Goal: Task Accomplishment & Management: Use online tool/utility

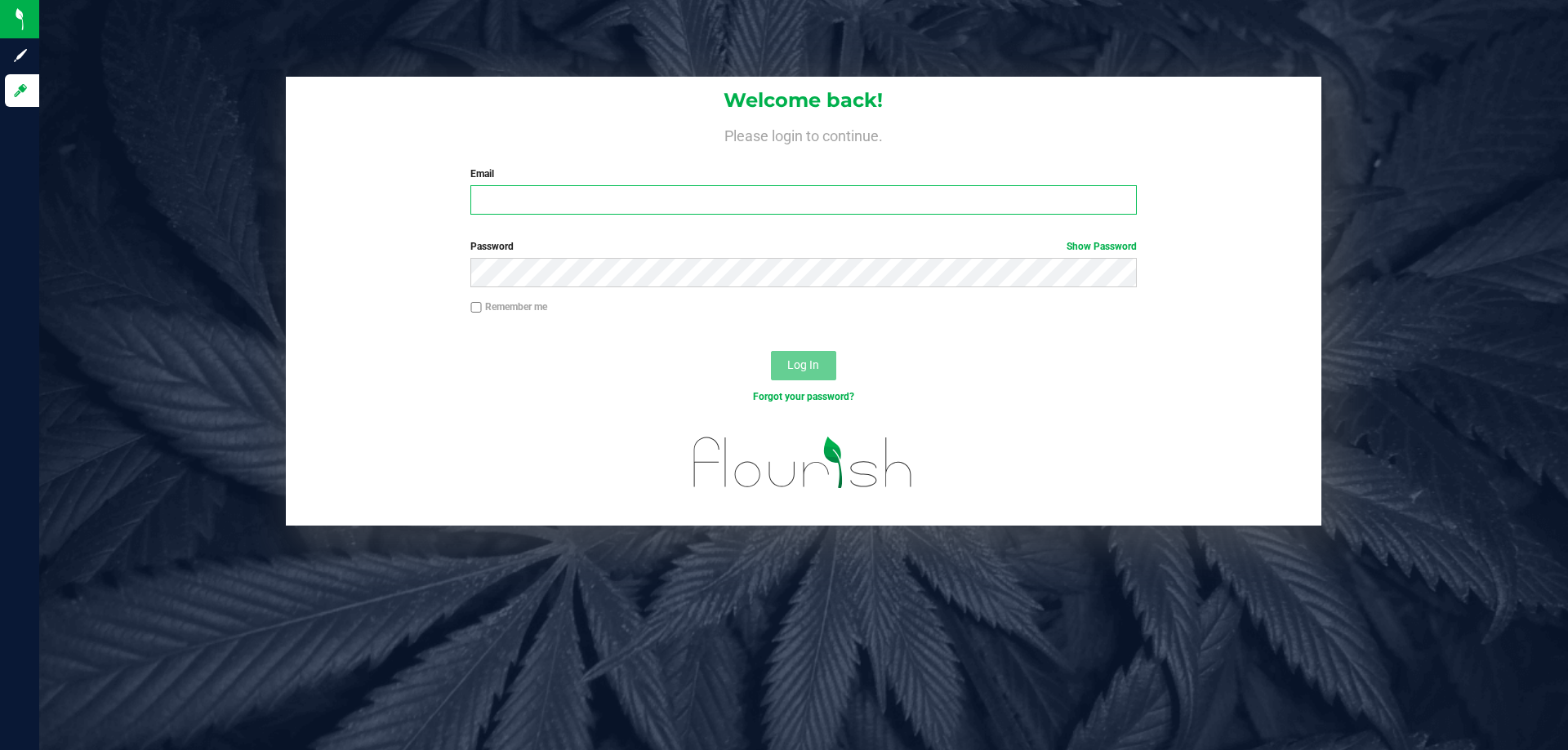
click at [816, 198] on input "Email" at bounding box center [803, 199] width 666 height 29
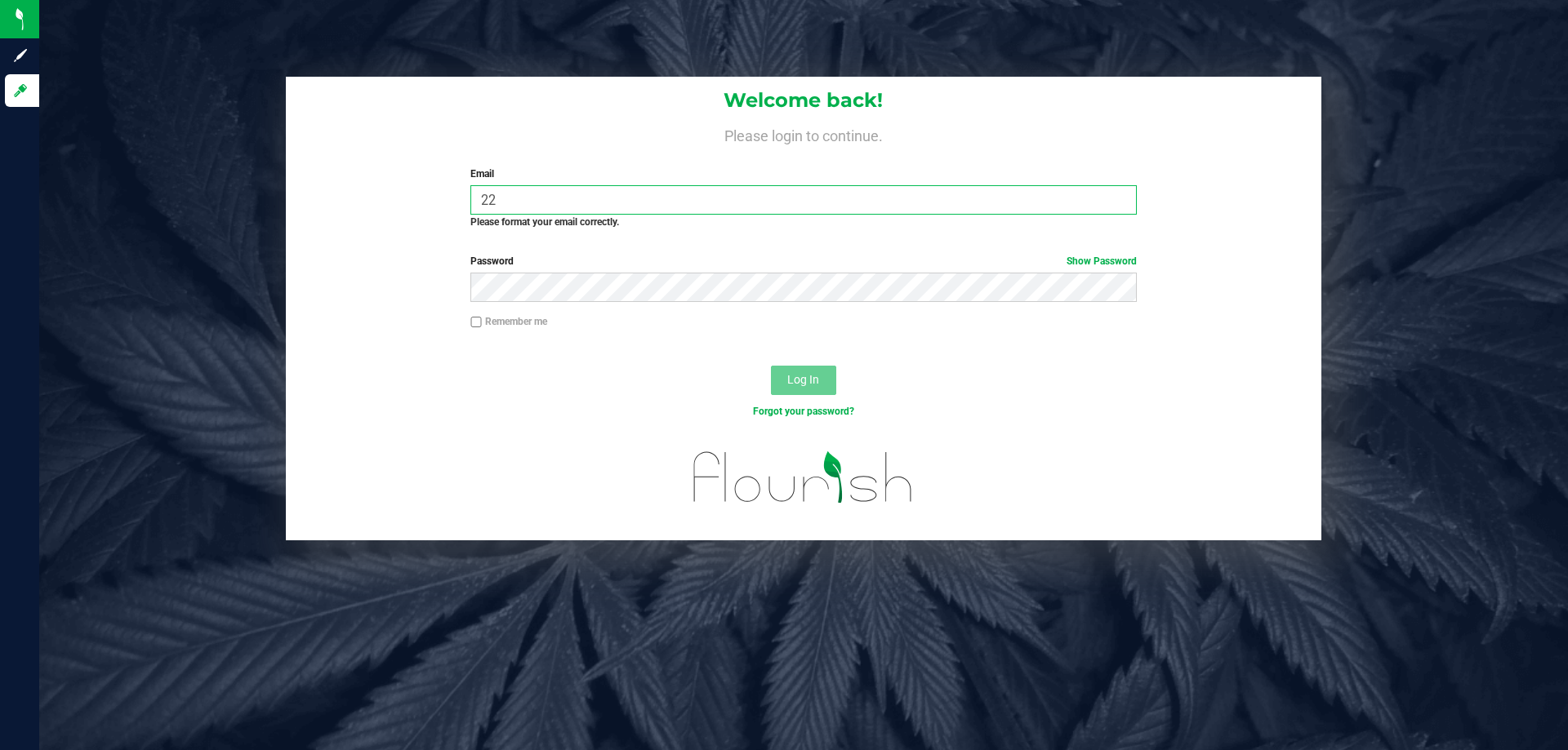
type input "2"
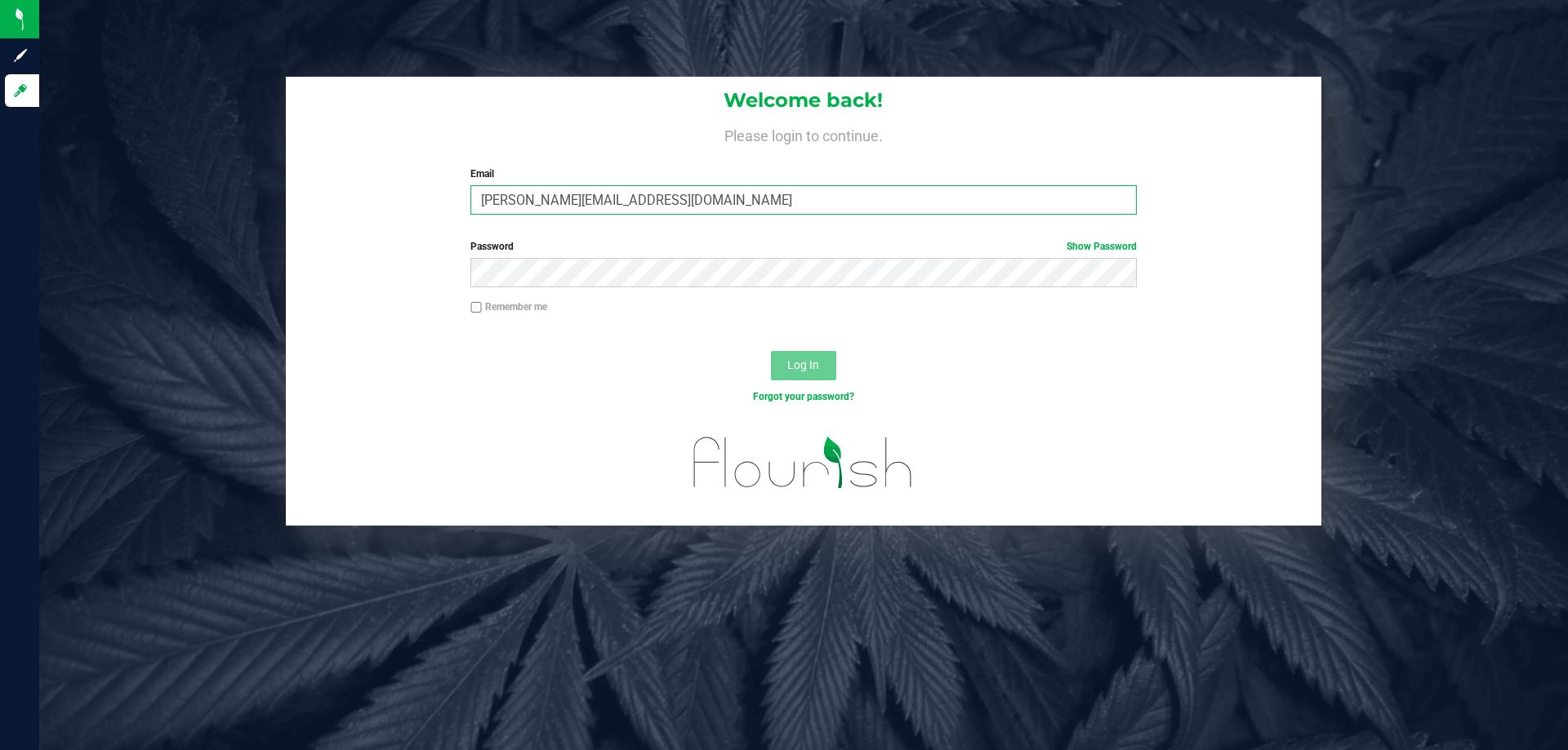
type input "Clemons@liveparallel.com"
click at [771, 351] on button "Log In" at bounding box center [803, 366] width 65 height 29
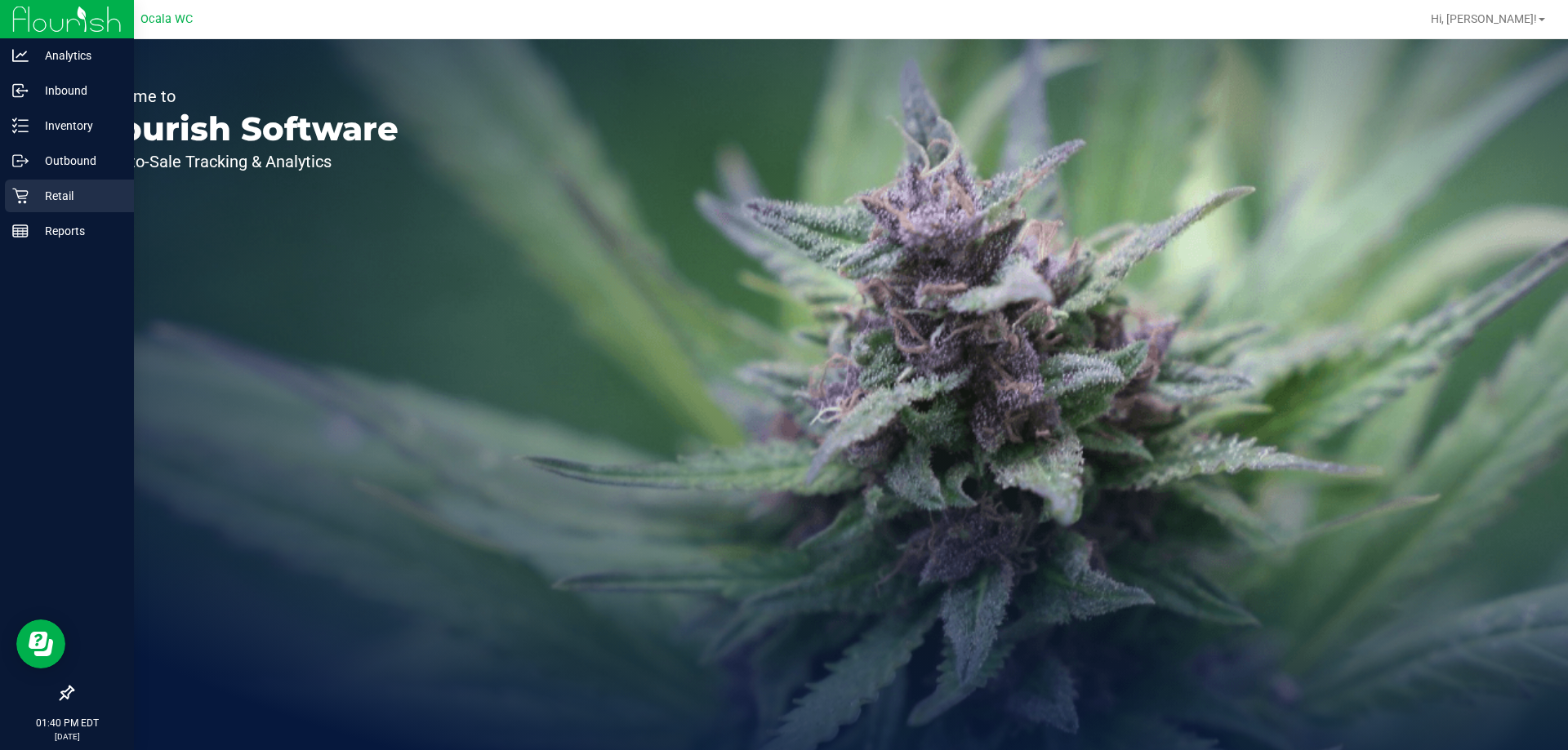
click at [33, 189] on p "Retail" at bounding box center [77, 196] width 98 height 19
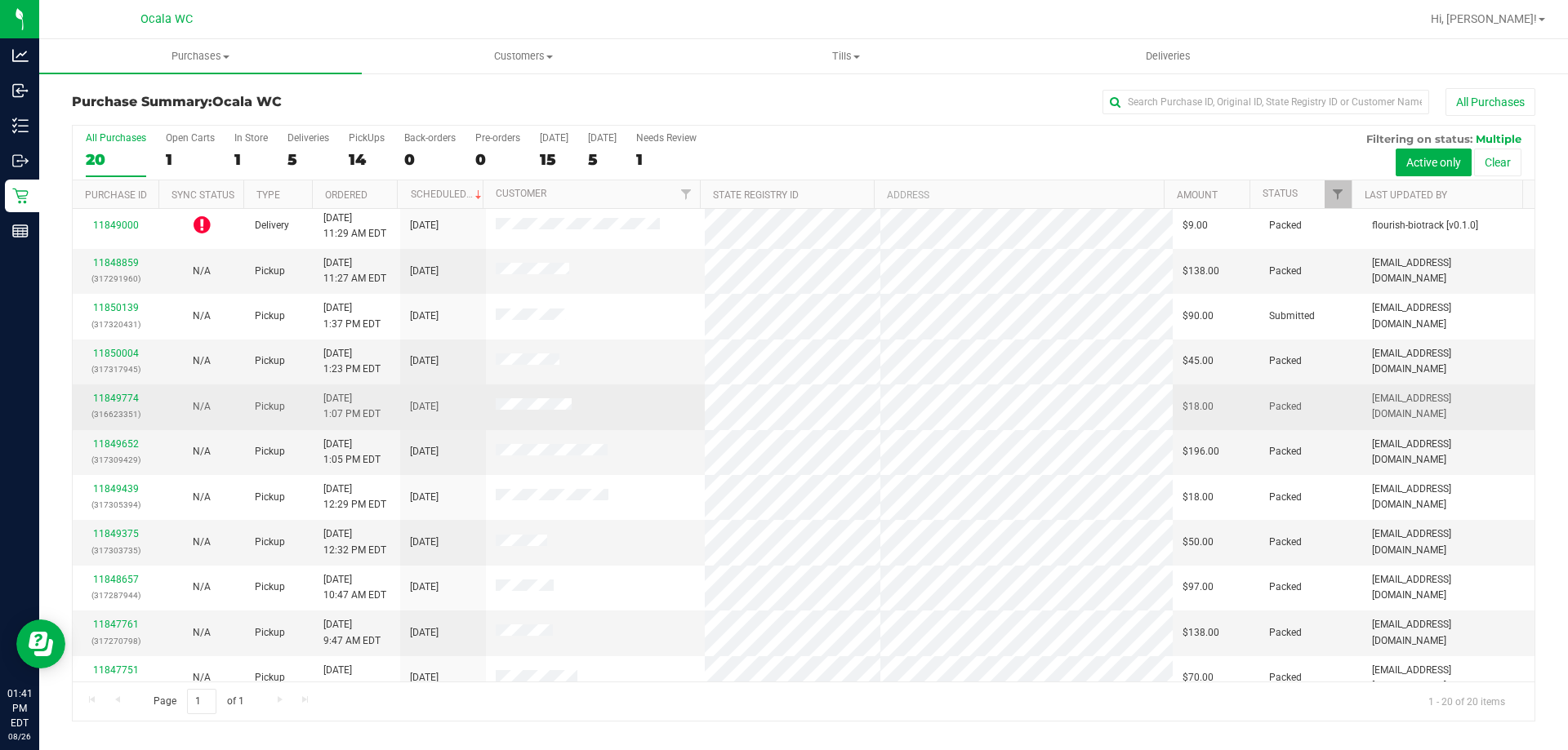
scroll to position [104, 0]
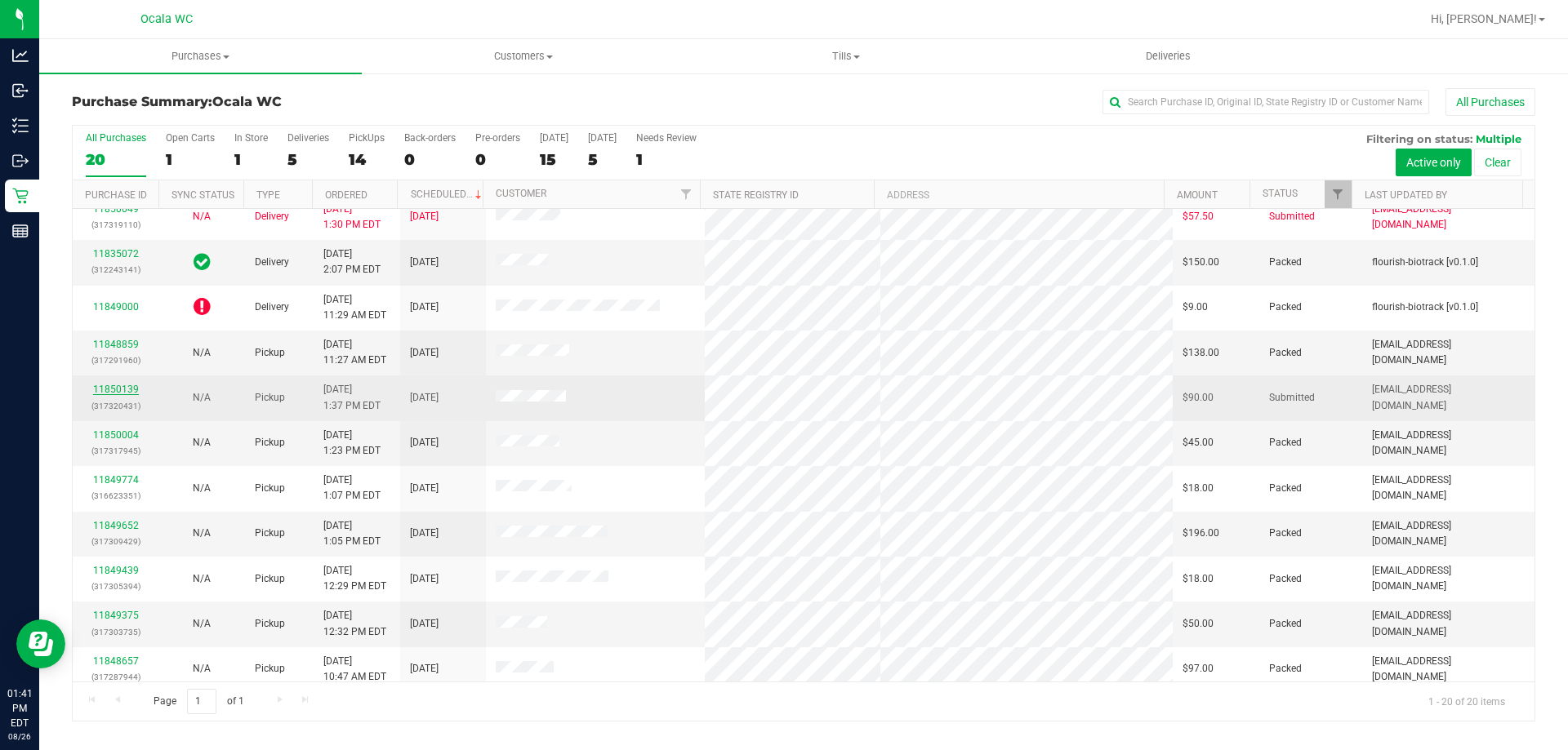
click at [119, 393] on link "11850139" at bounding box center [116, 389] width 46 height 12
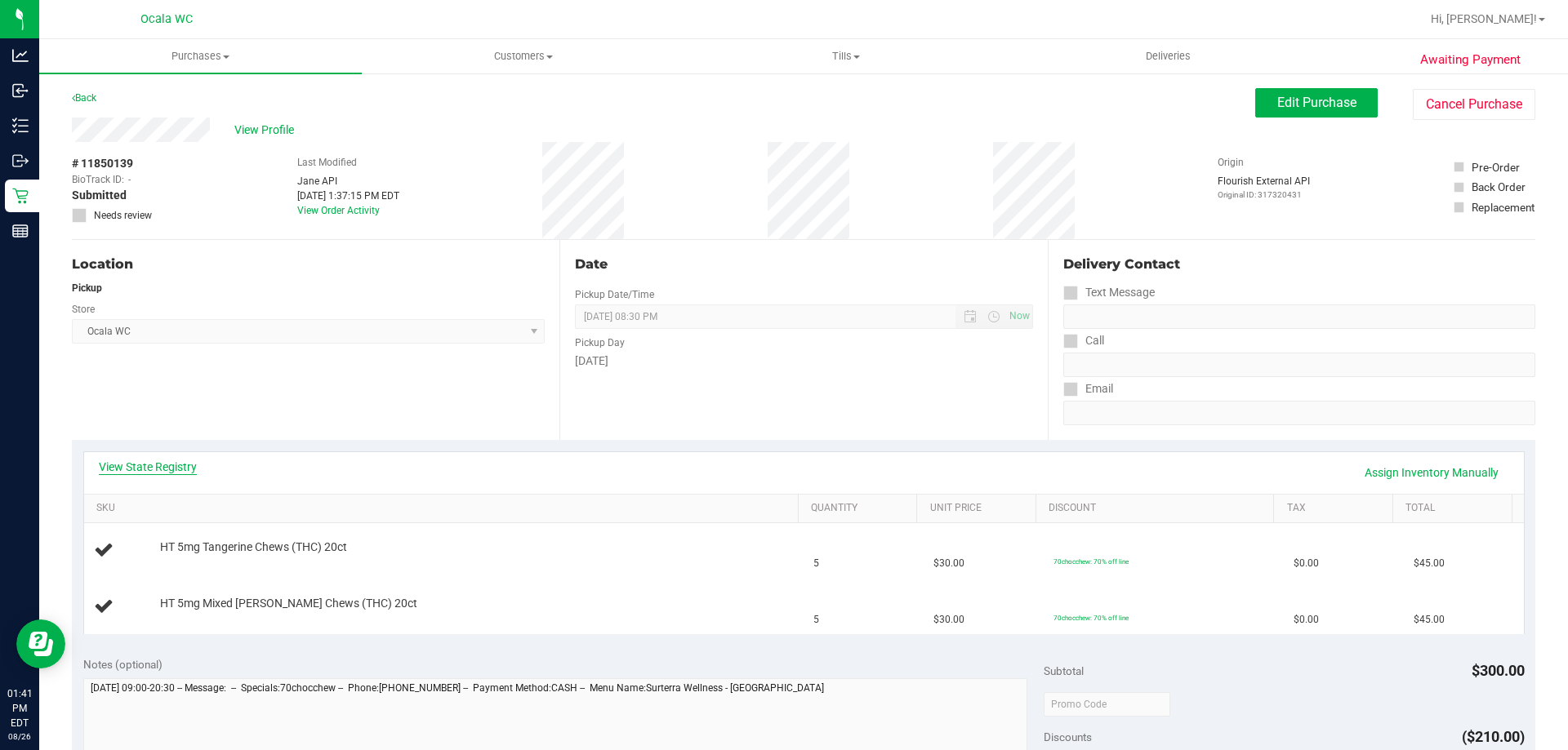
click at [162, 469] on link "View State Registry" at bounding box center [148, 467] width 98 height 17
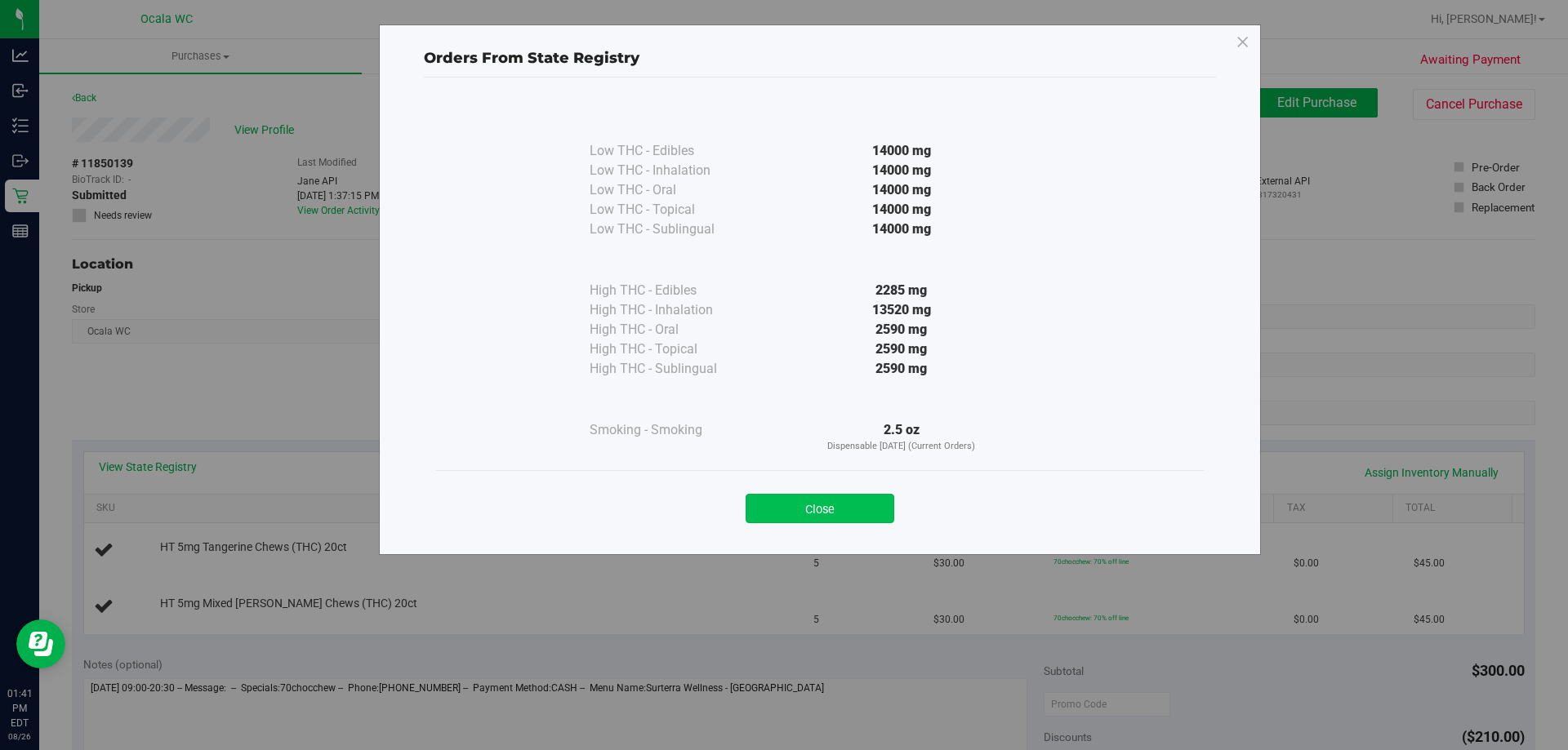
click at [819, 510] on button "Close" at bounding box center [820, 509] width 149 height 29
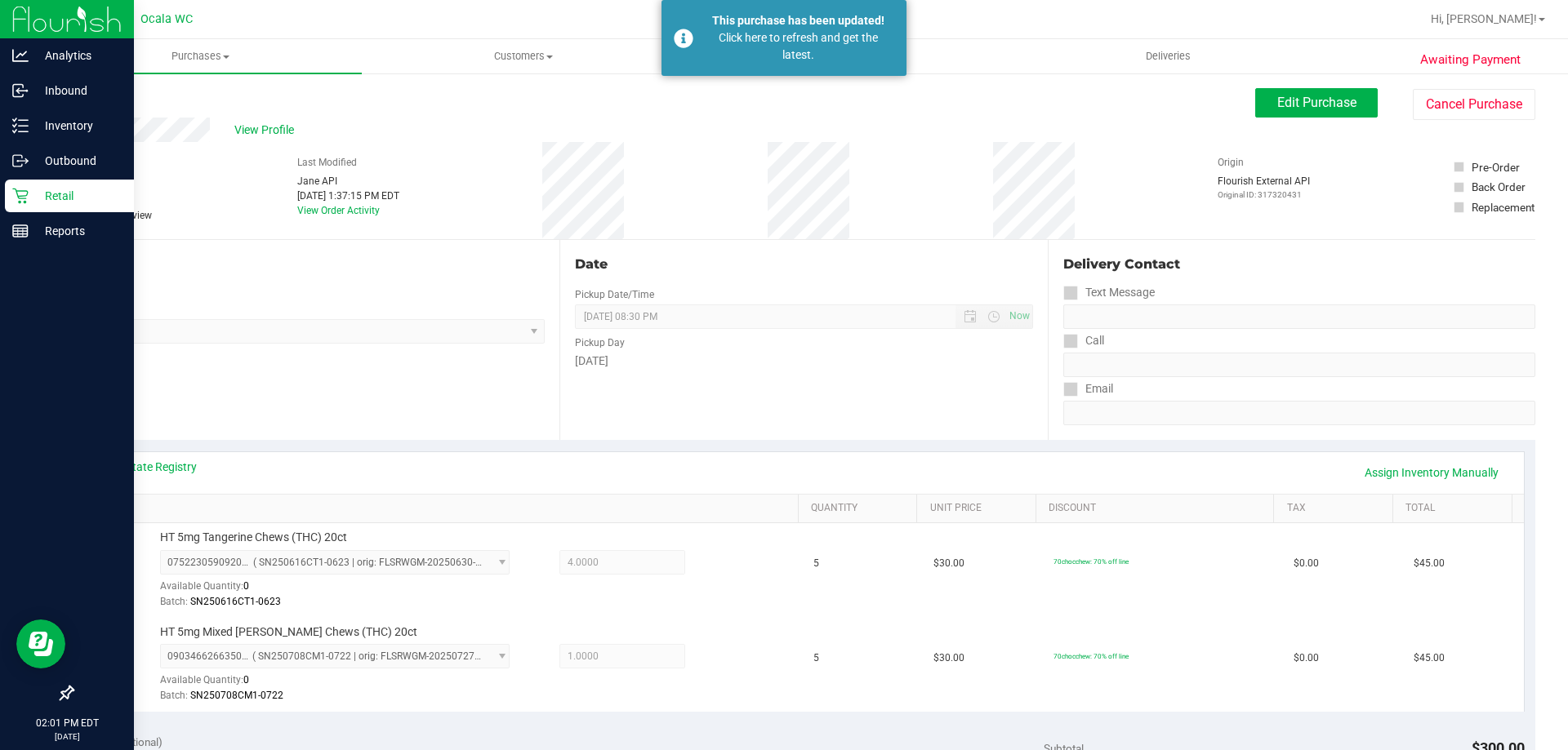
click at [35, 190] on p "Retail" at bounding box center [77, 196] width 98 height 19
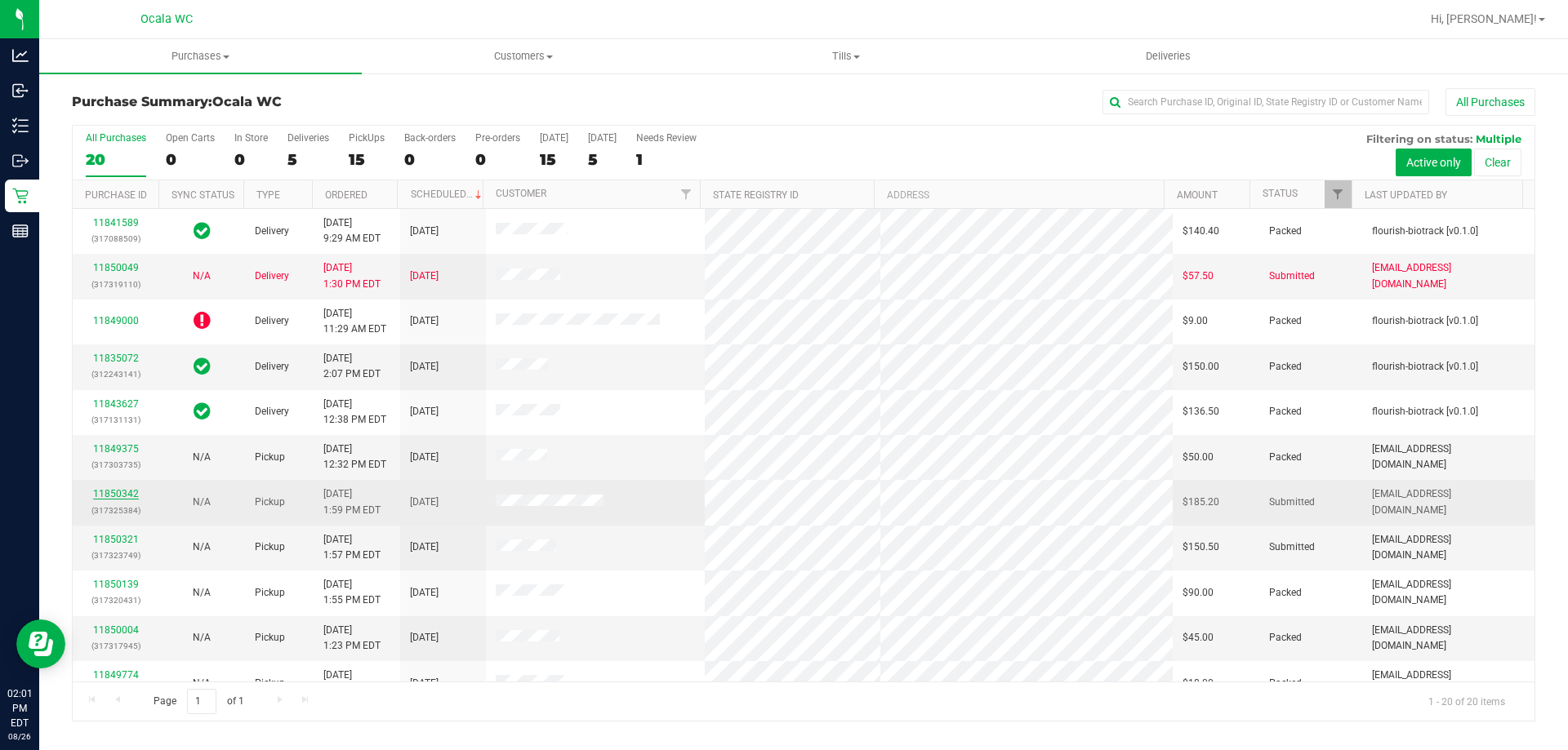
click at [124, 495] on link "11850342" at bounding box center [116, 494] width 46 height 12
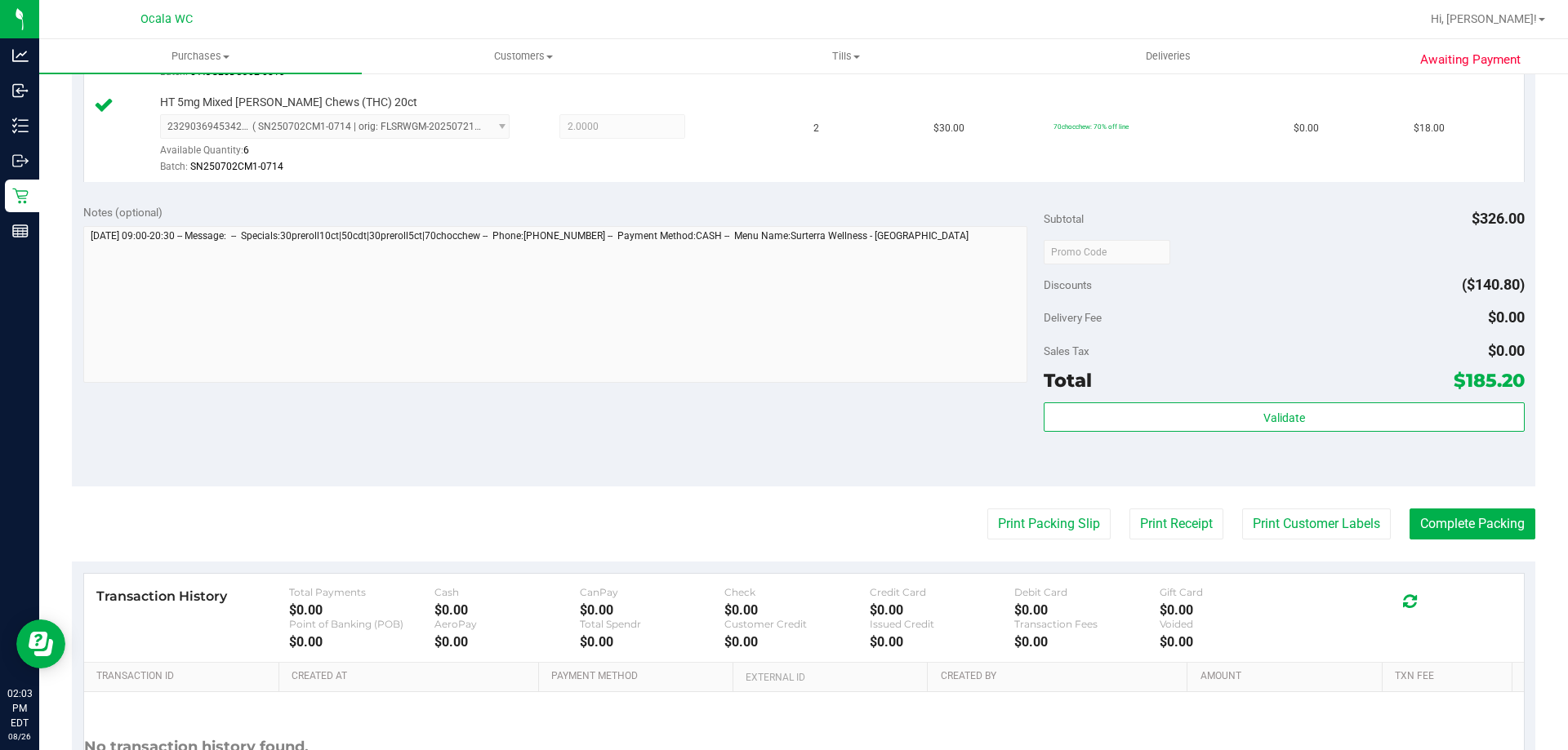
scroll to position [720, 0]
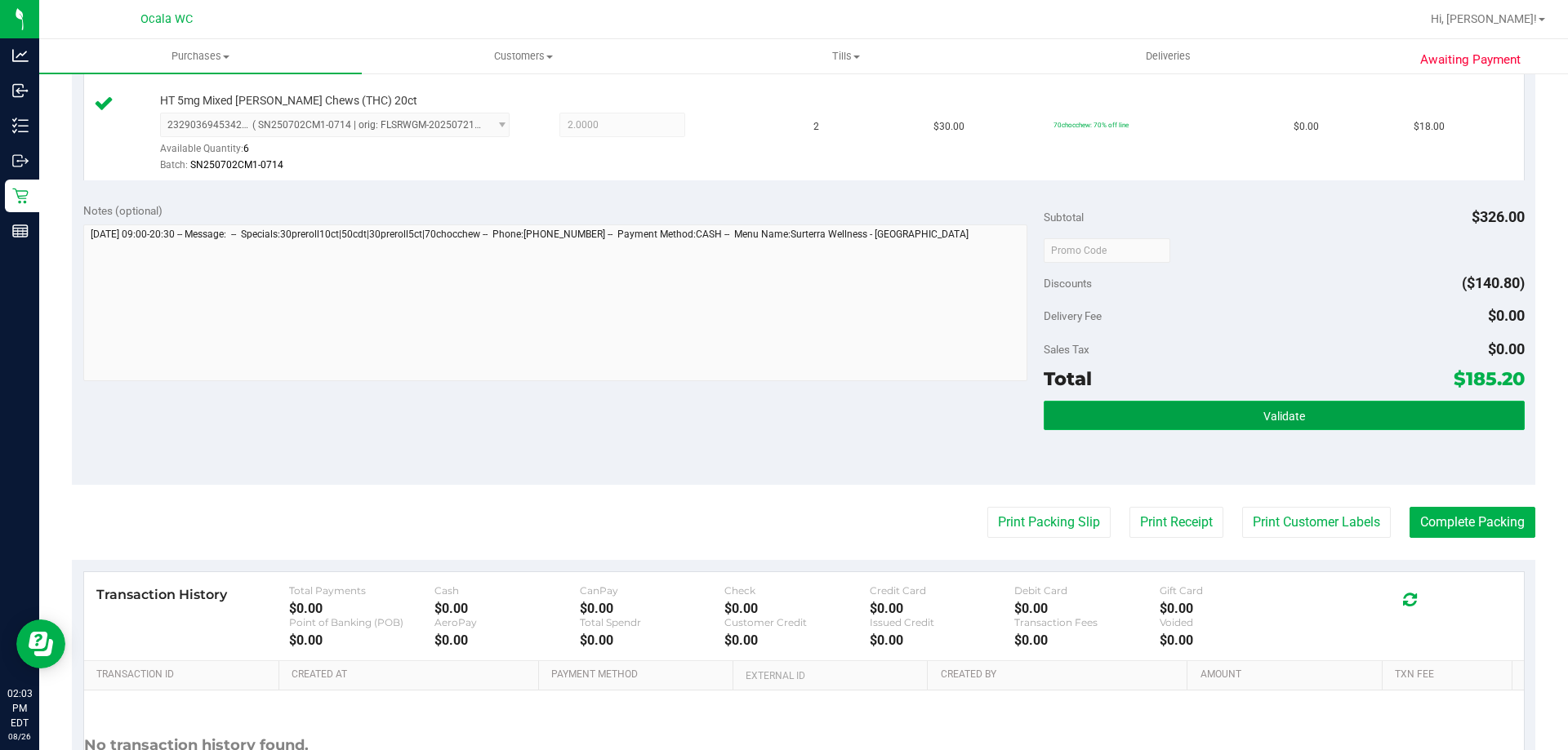
click at [1263, 410] on span "Validate" at bounding box center [1284, 415] width 42 height 13
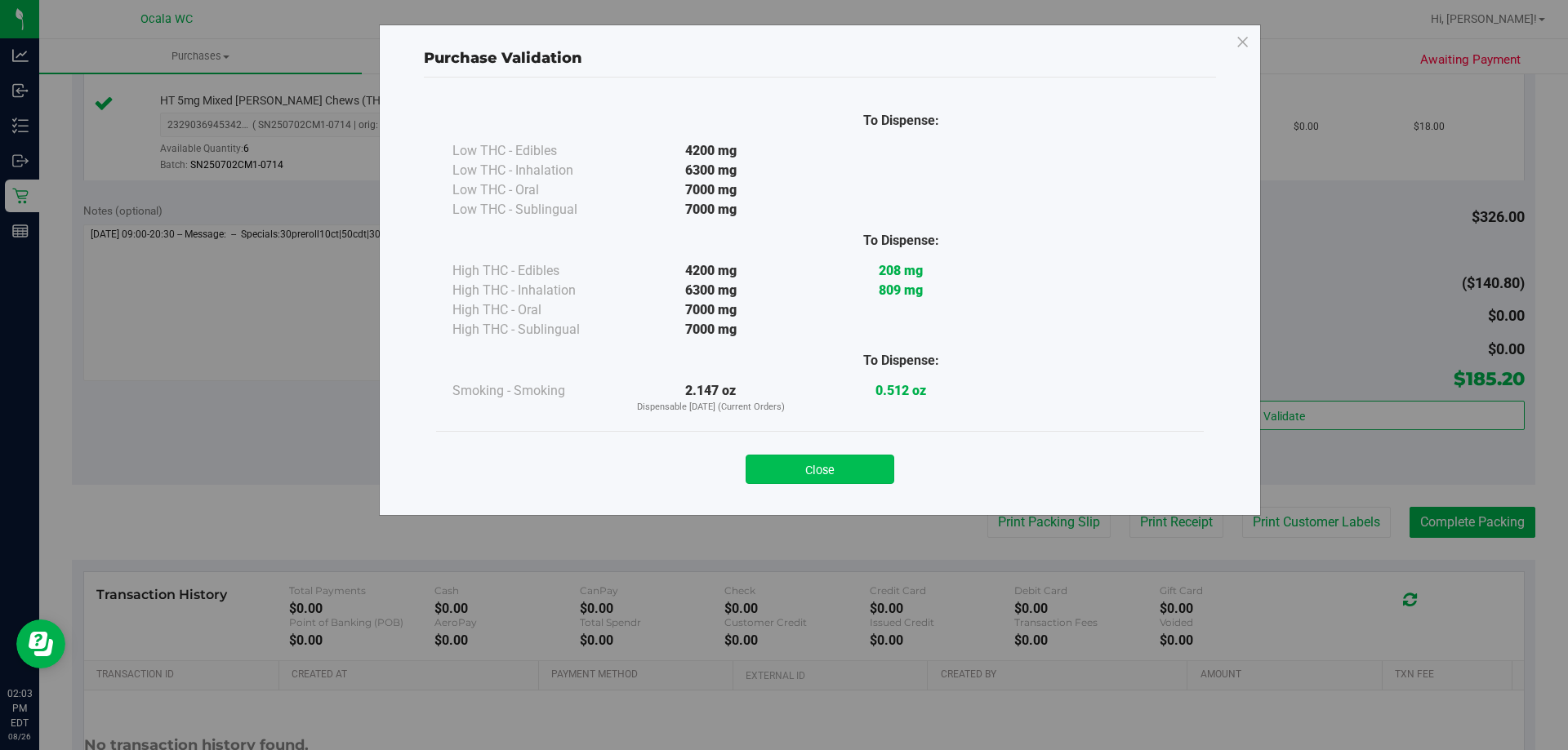
click at [830, 471] on button "Close" at bounding box center [820, 469] width 149 height 29
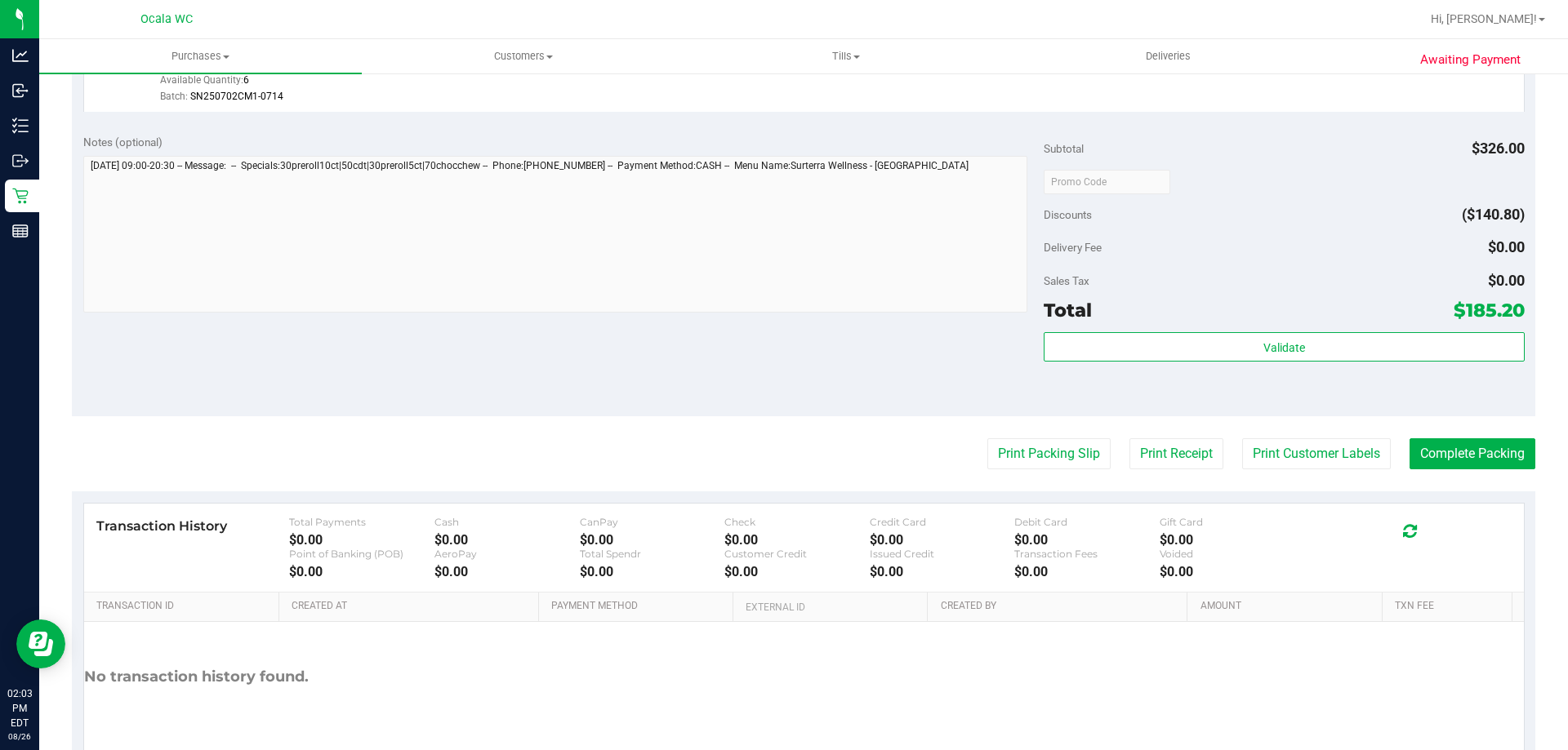
scroll to position [789, 0]
click at [1040, 451] on button "Print Packing Slip" at bounding box center [1048, 453] width 124 height 31
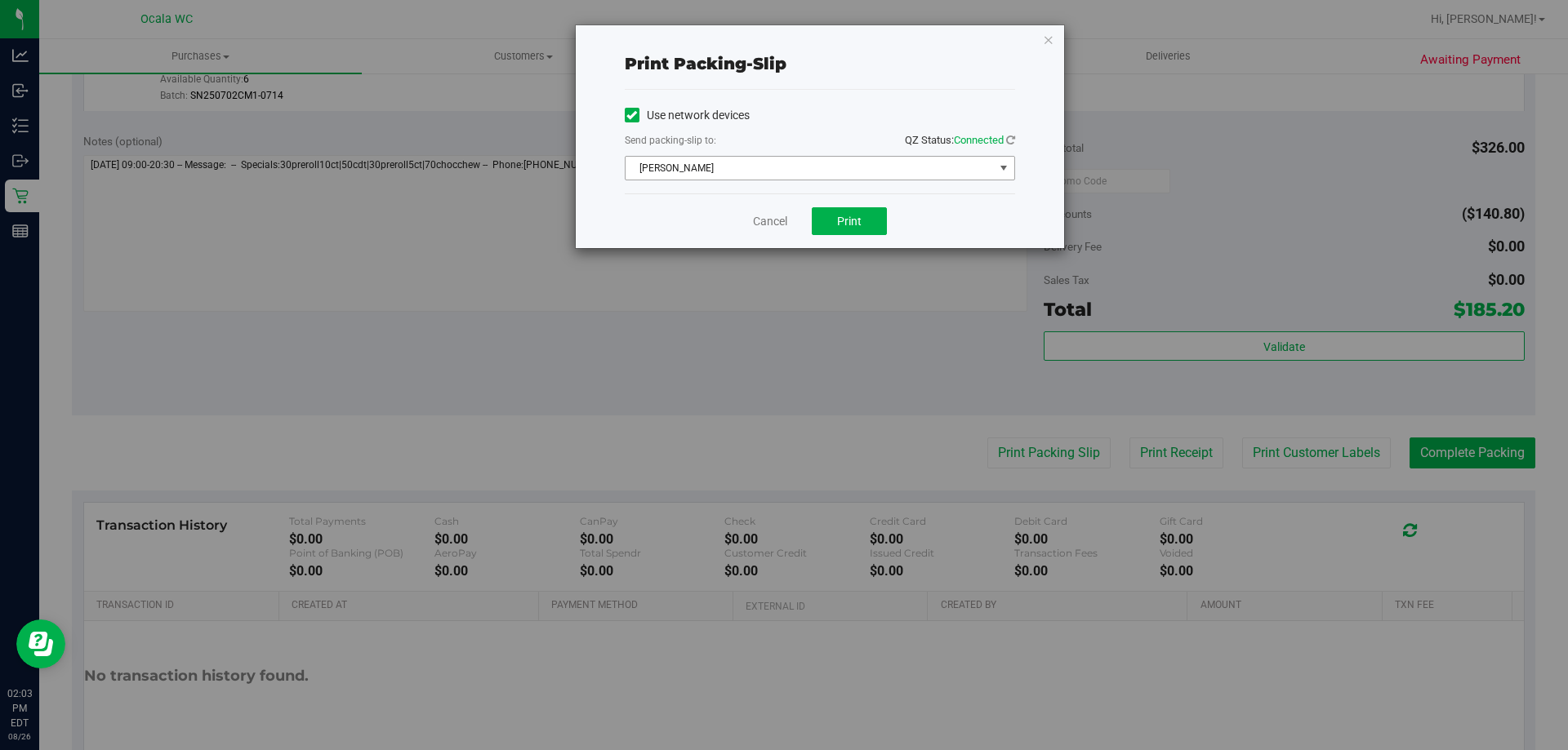
click at [1003, 170] on span "select" at bounding box center [1003, 167] width 13 height 13
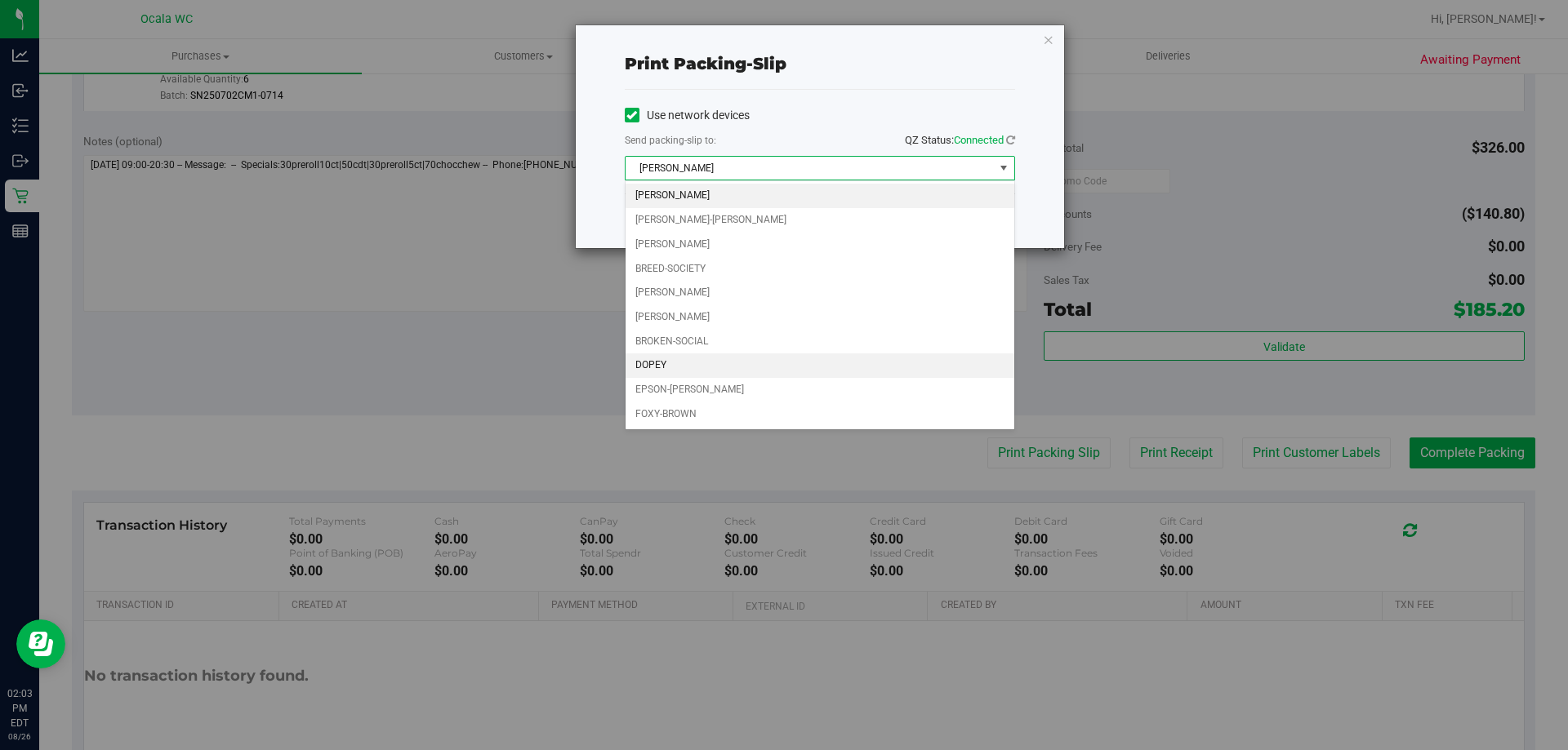
click at [649, 368] on li "DOPEY" at bounding box center [820, 365] width 388 height 24
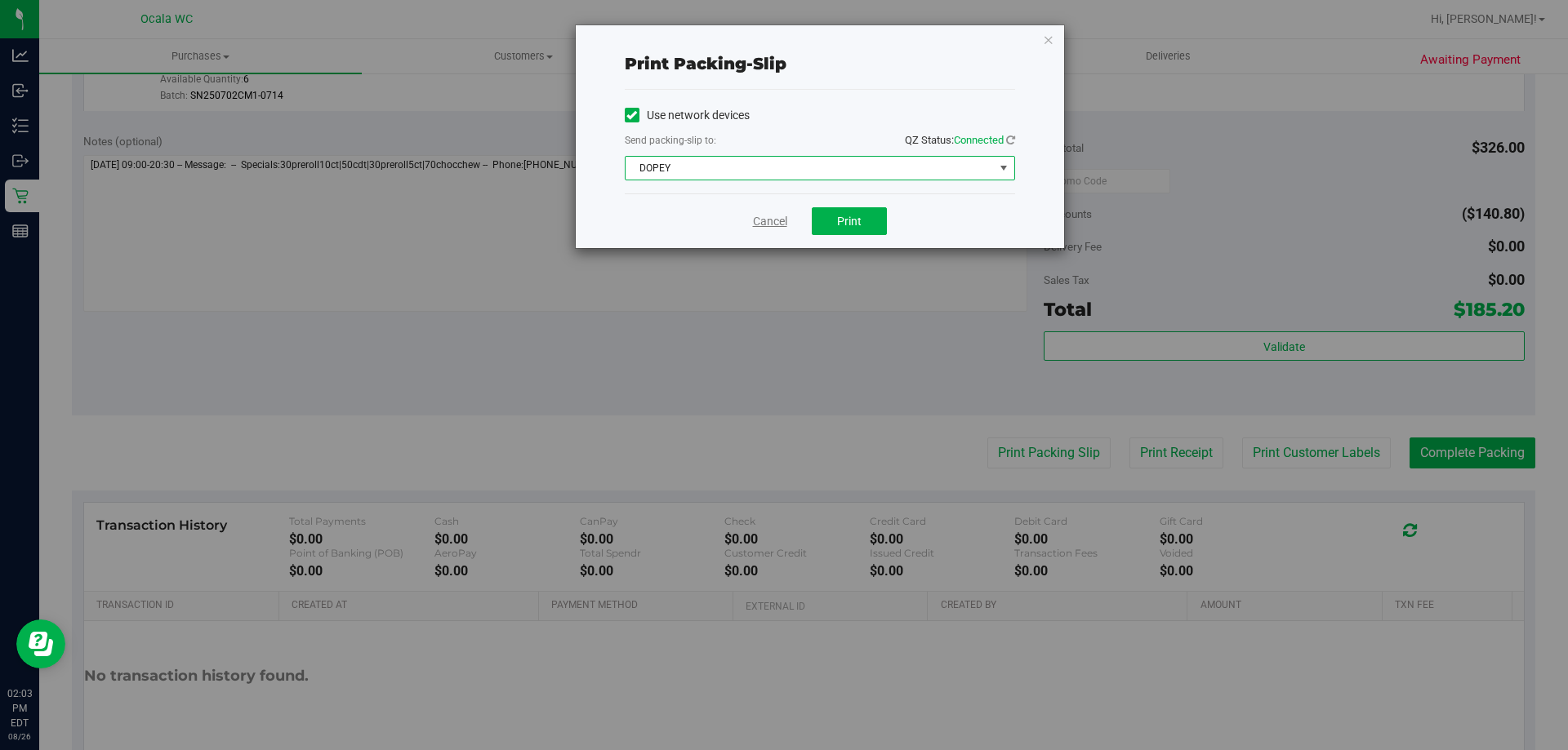
click at [767, 225] on link "Cancel" at bounding box center [770, 222] width 34 height 18
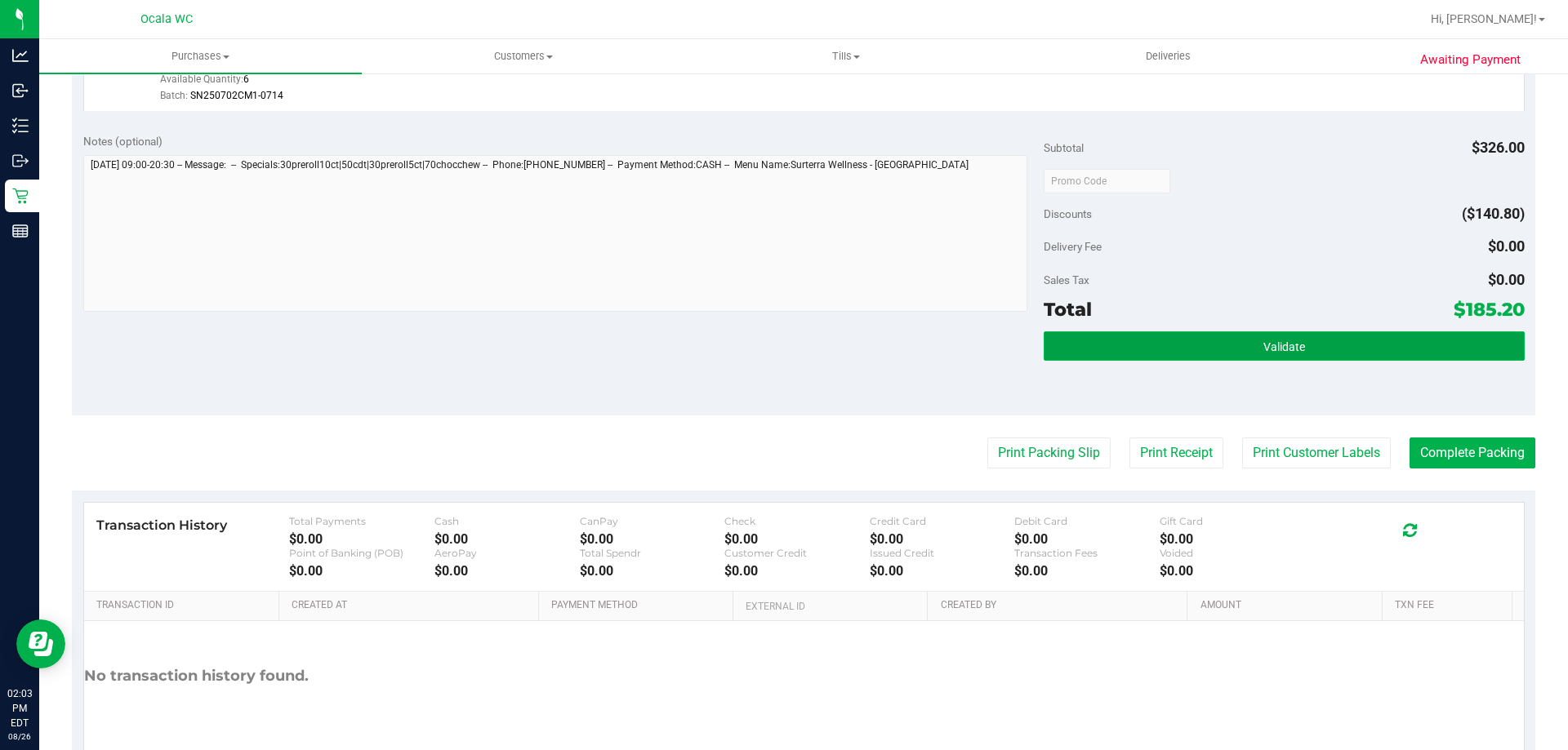
click at [1105, 337] on button "Validate" at bounding box center [1283, 346] width 480 height 29
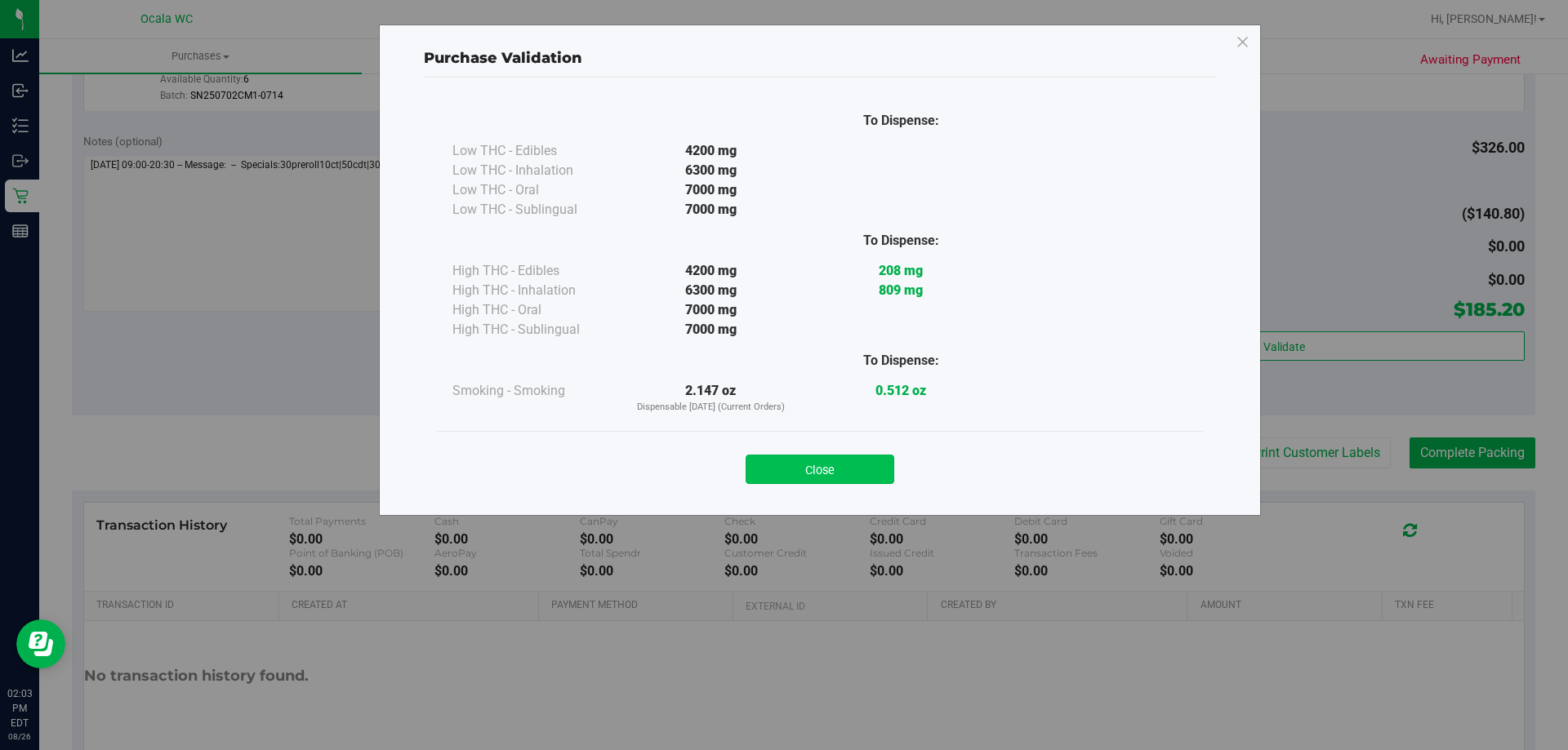
click at [834, 464] on button "Close" at bounding box center [820, 469] width 149 height 29
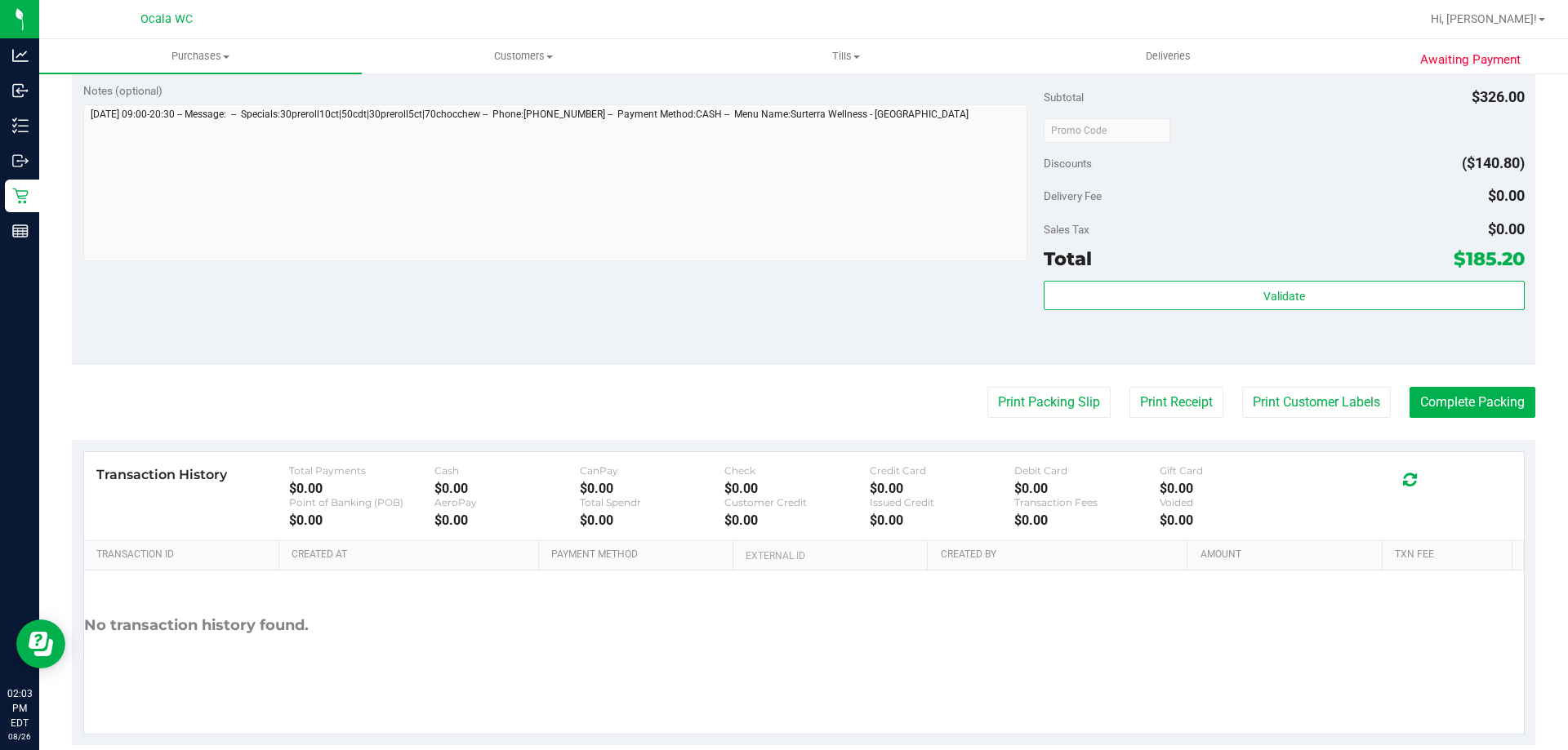
scroll to position [868, 0]
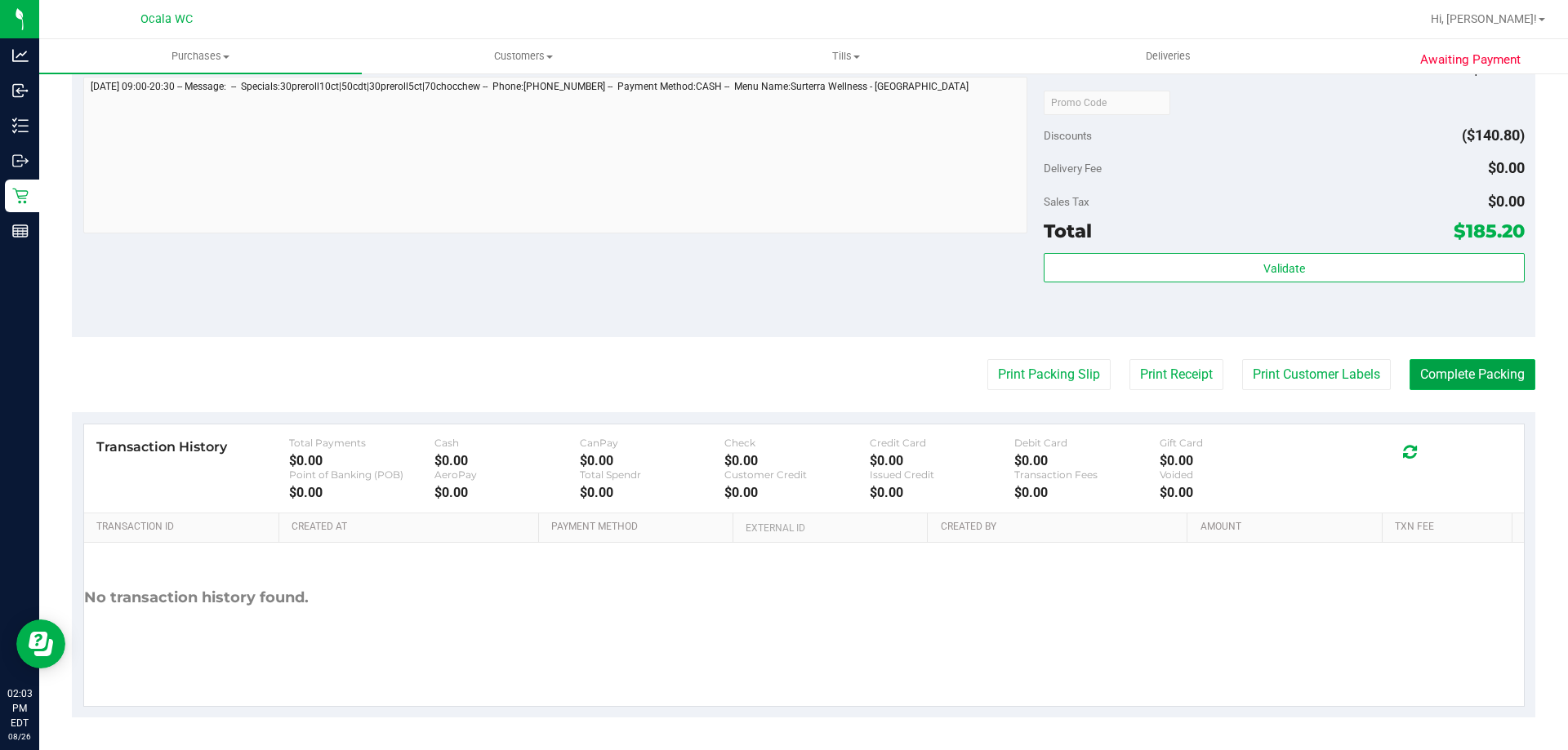
click at [1427, 373] on button "Complete Packing" at bounding box center [1472, 375] width 126 height 31
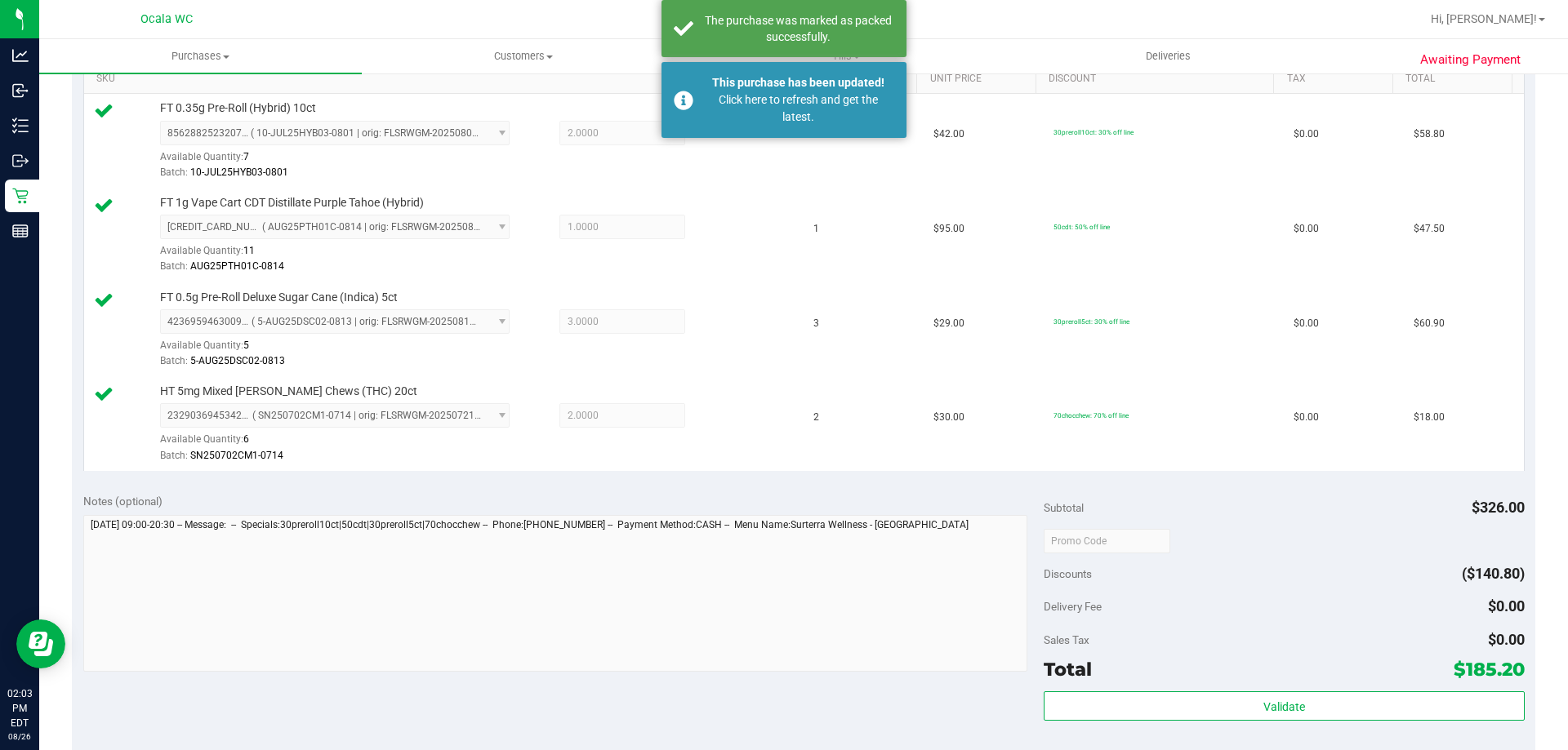
scroll to position [0, 0]
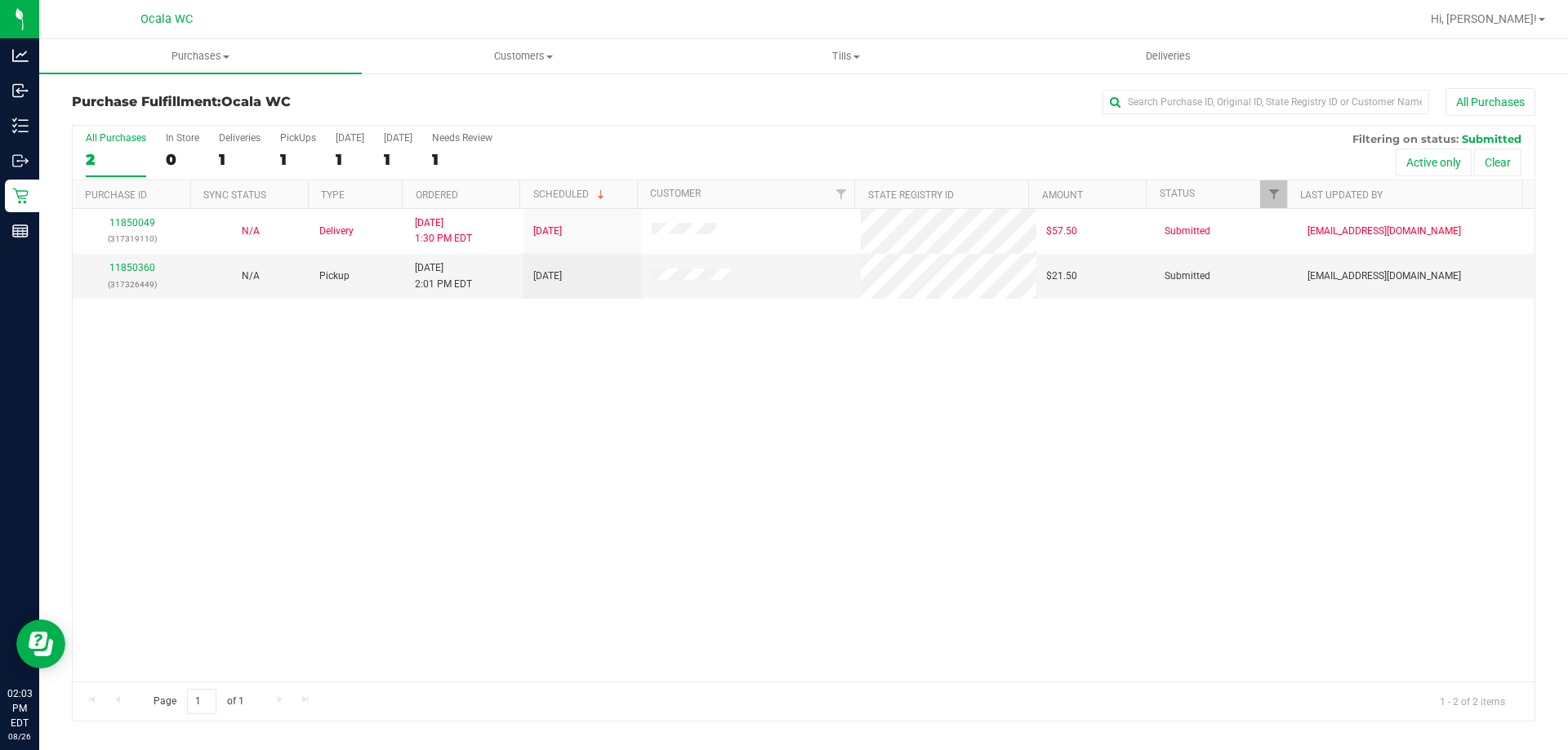
click at [697, 550] on div "11850049 (317319110) N/A Delivery 8/26/2025 1:30 PM EDT 8/27/2025 $57.50 Submit…" at bounding box center [804, 446] width 1462 height 473
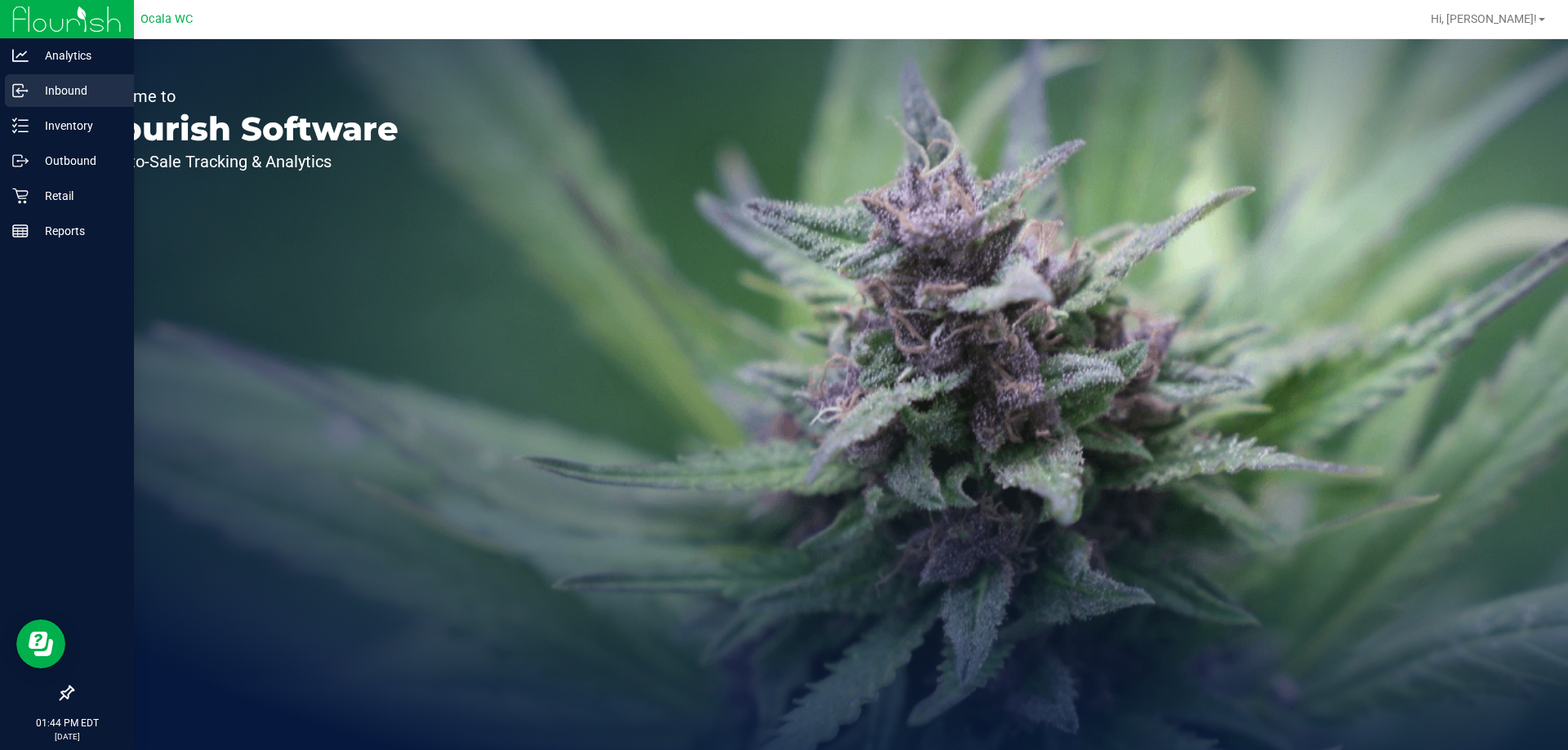
click at [31, 106] on div "Inbound" at bounding box center [69, 90] width 129 height 33
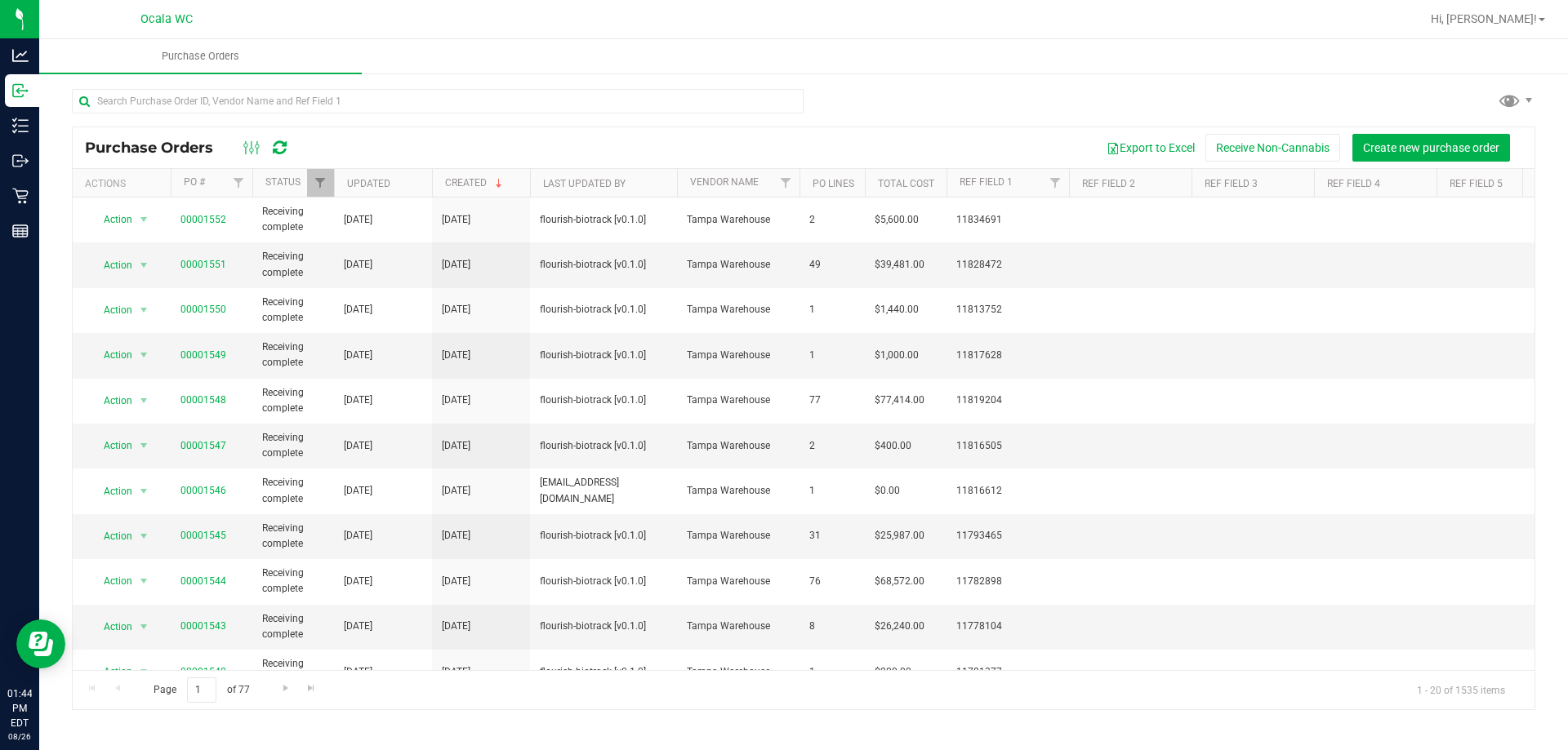
click at [916, 89] on div at bounding box center [803, 107] width 1463 height 38
click at [160, 97] on input "text" at bounding box center [438, 100] width 732 height 24
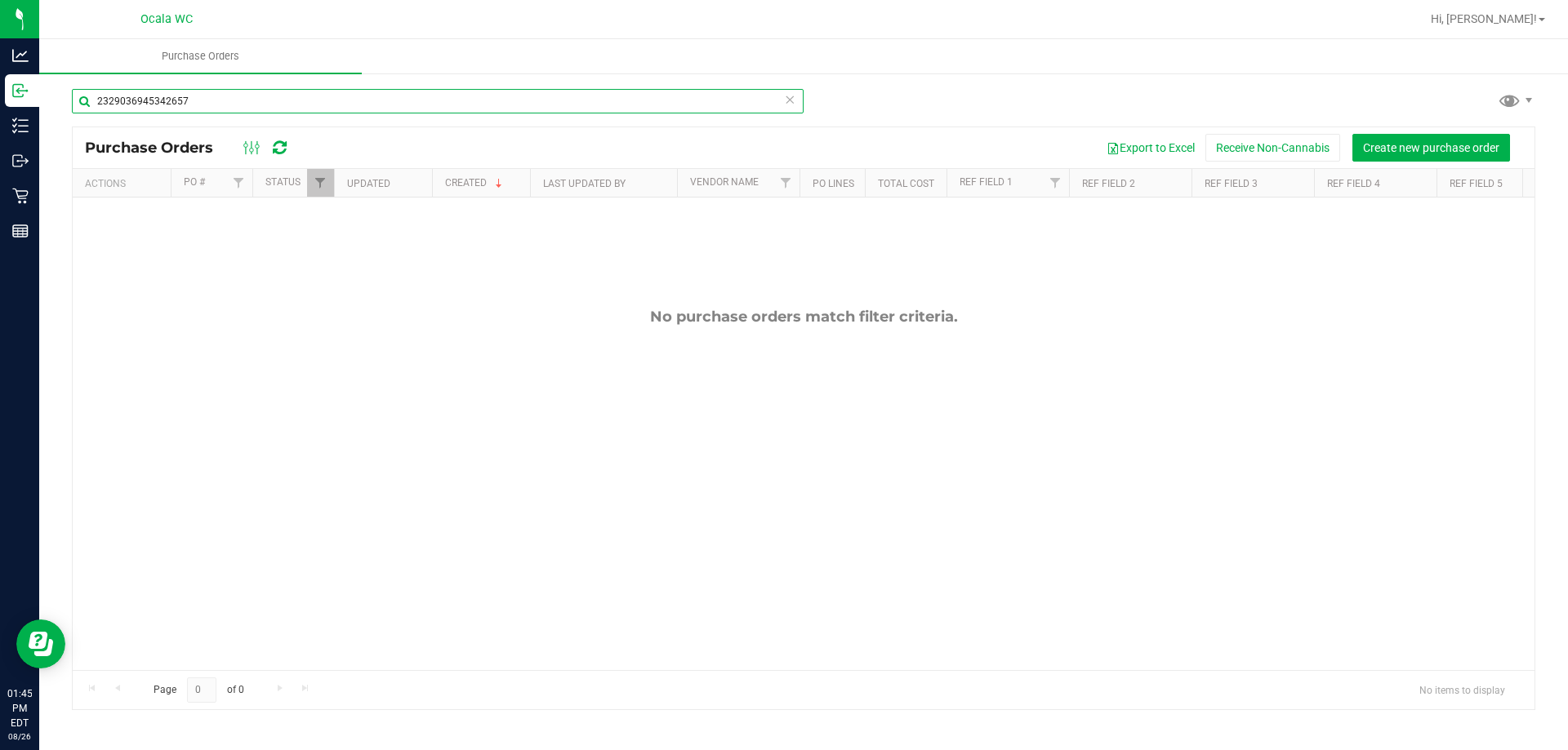
click at [205, 100] on input "2329036945342657" at bounding box center [438, 100] width 732 height 24
type input "2"
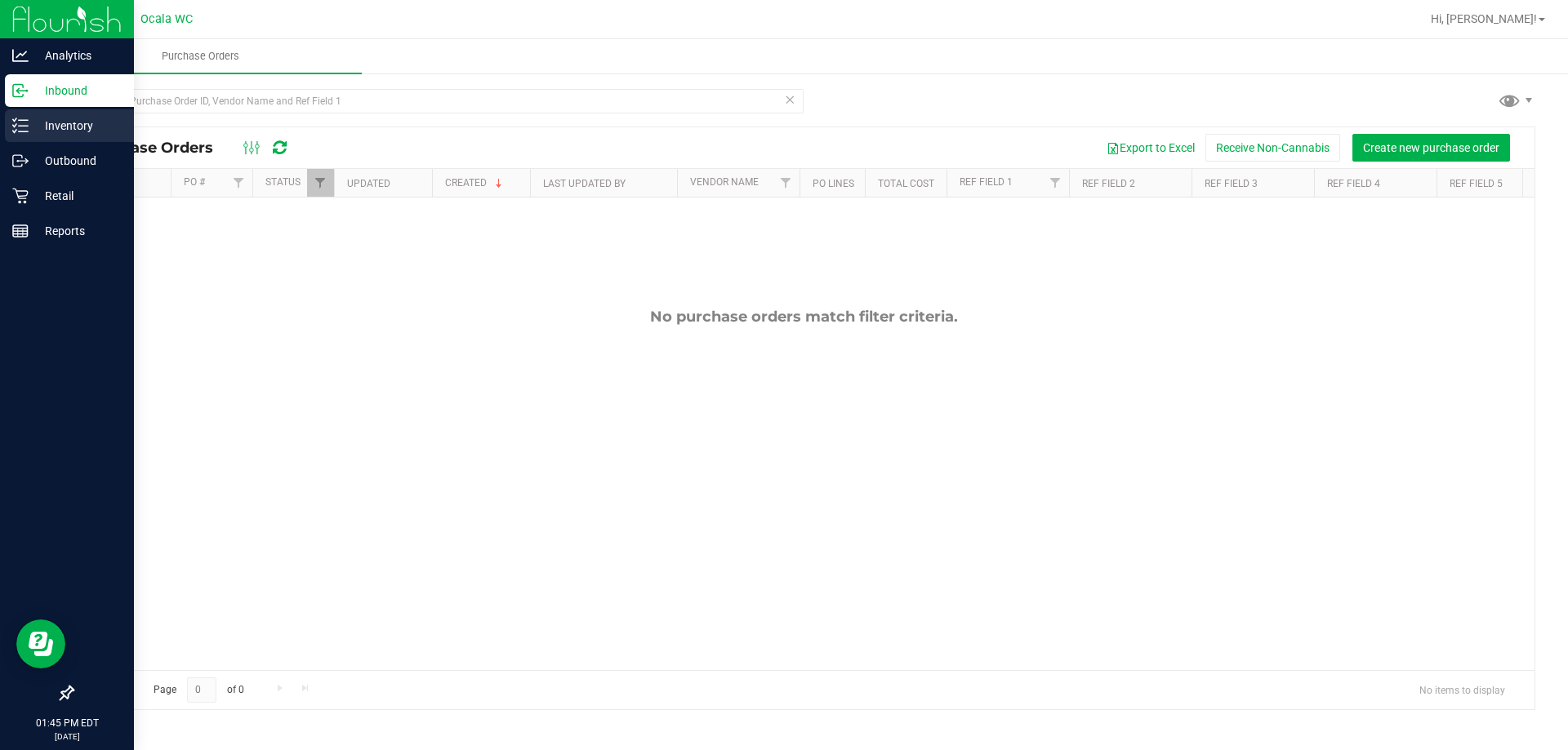
click at [34, 119] on p "Inventory" at bounding box center [77, 125] width 98 height 19
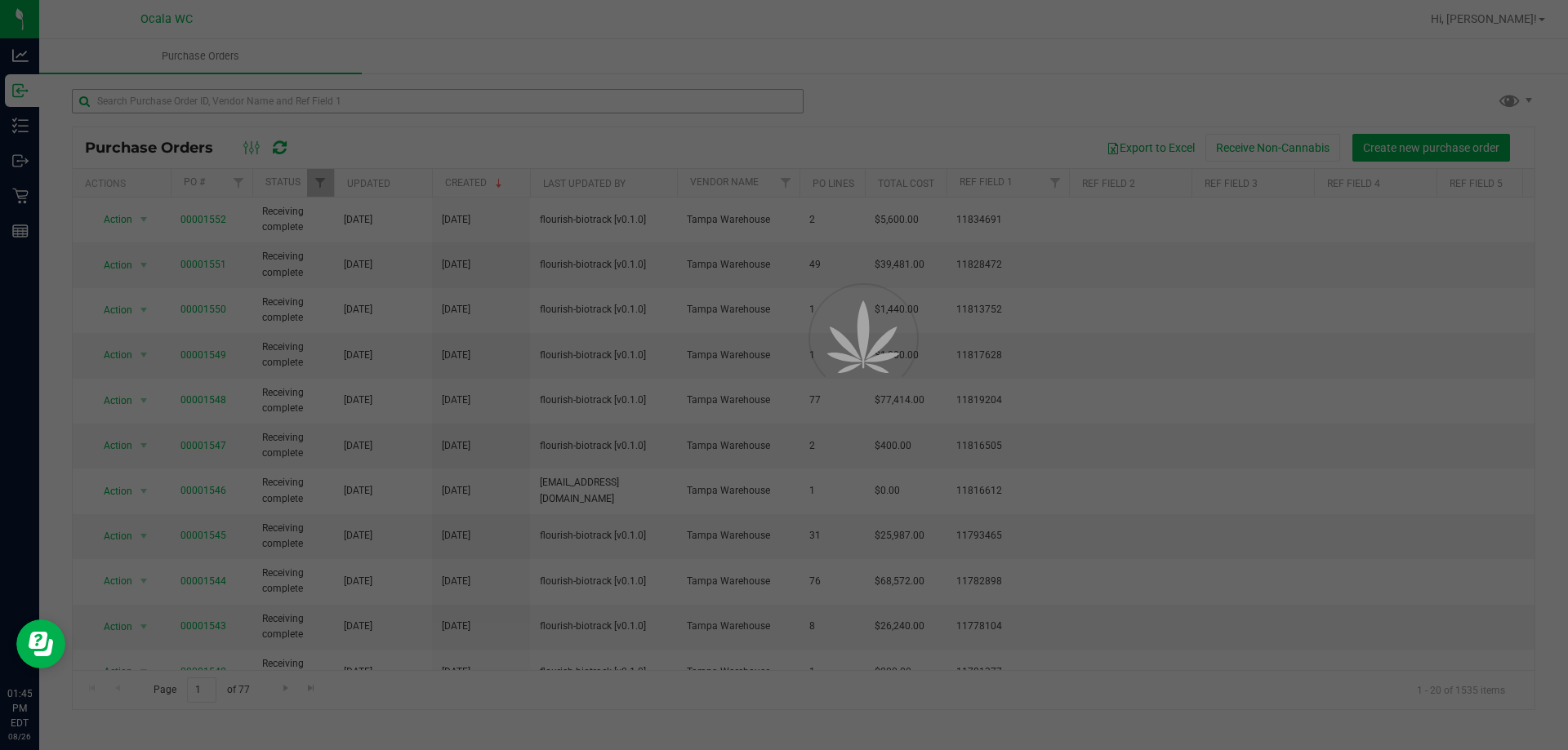
click at [174, 95] on div at bounding box center [784, 375] width 1568 height 750
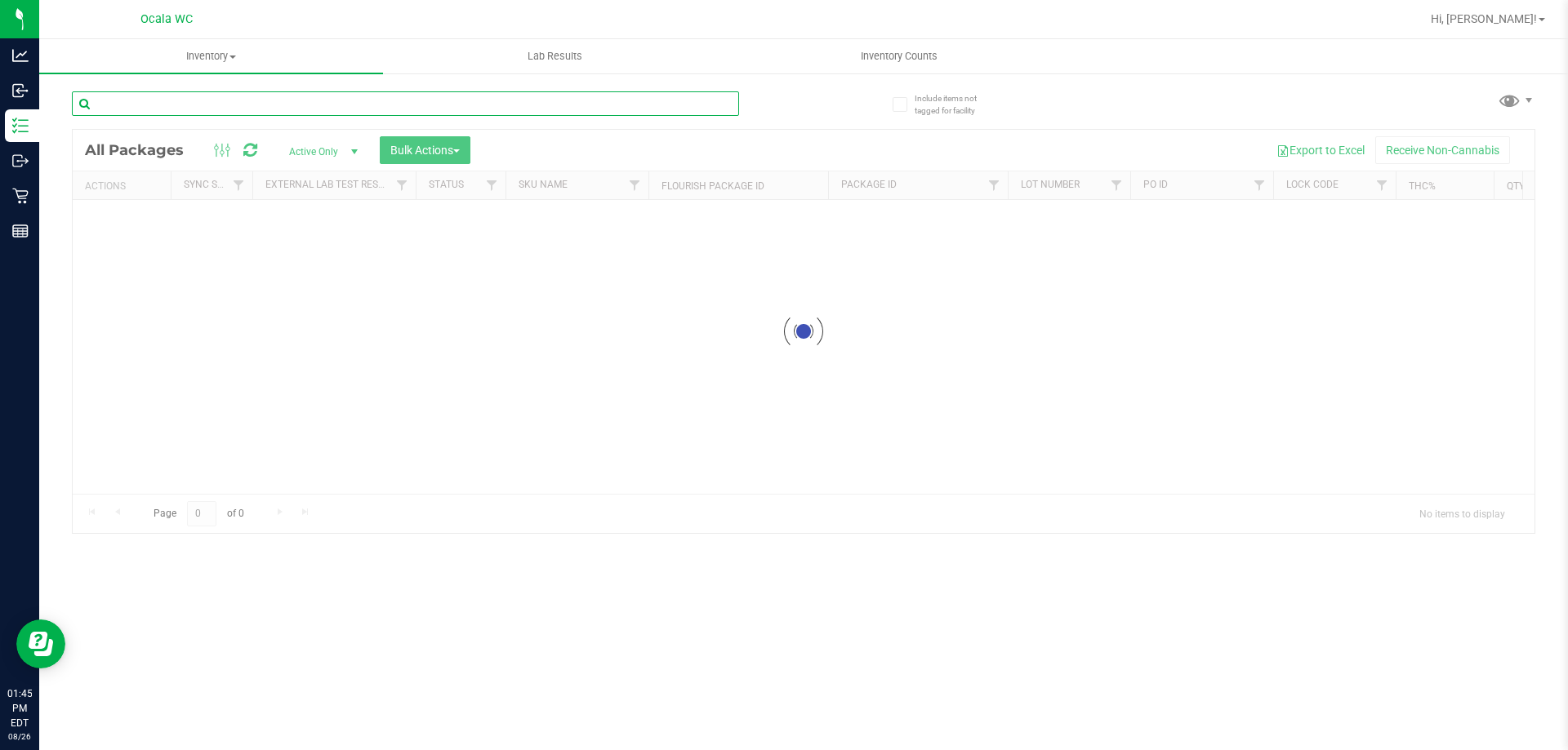
click at [168, 104] on input "text" at bounding box center [405, 103] width 667 height 24
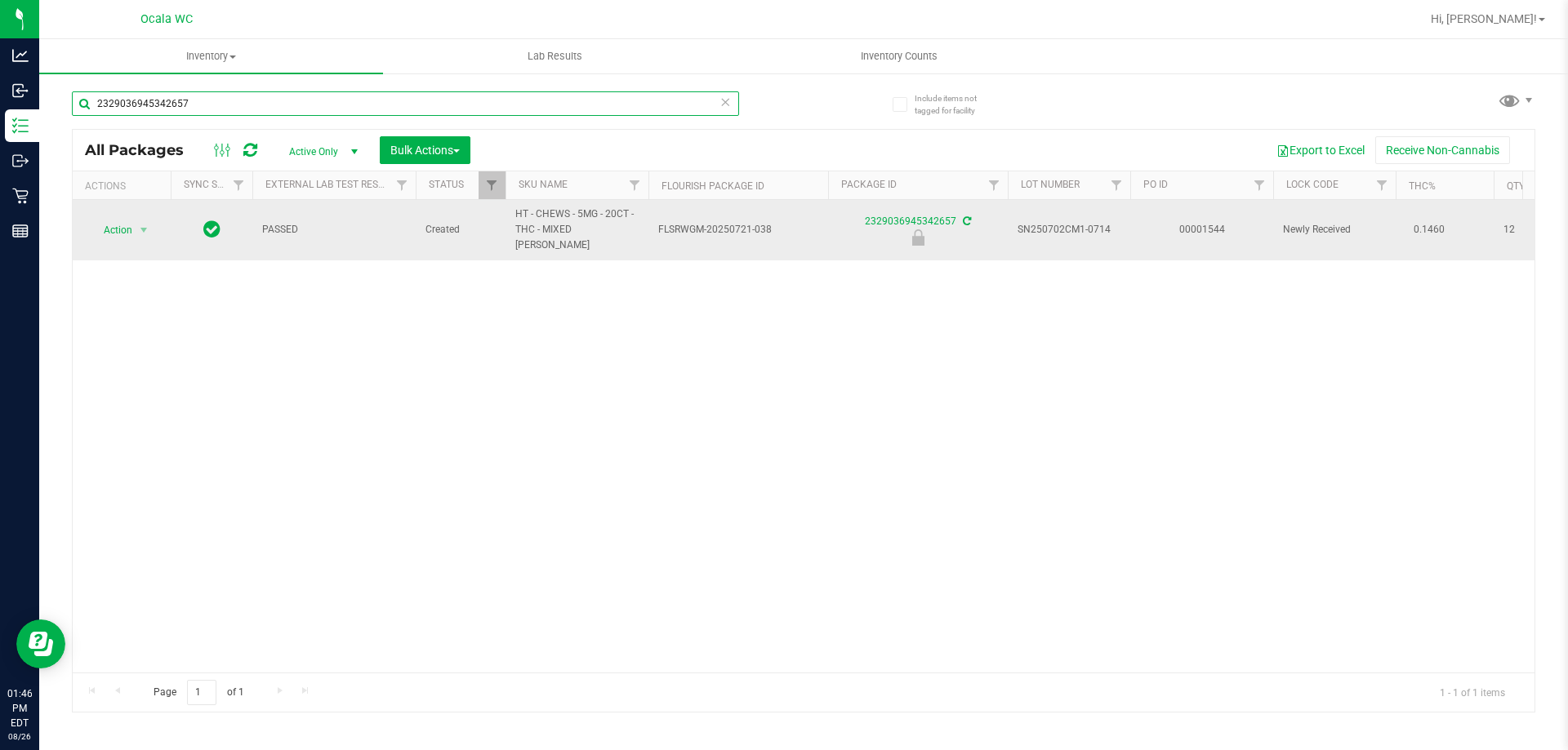
type input "2329036945342657"
click at [119, 225] on span "Action" at bounding box center [110, 230] width 44 height 22
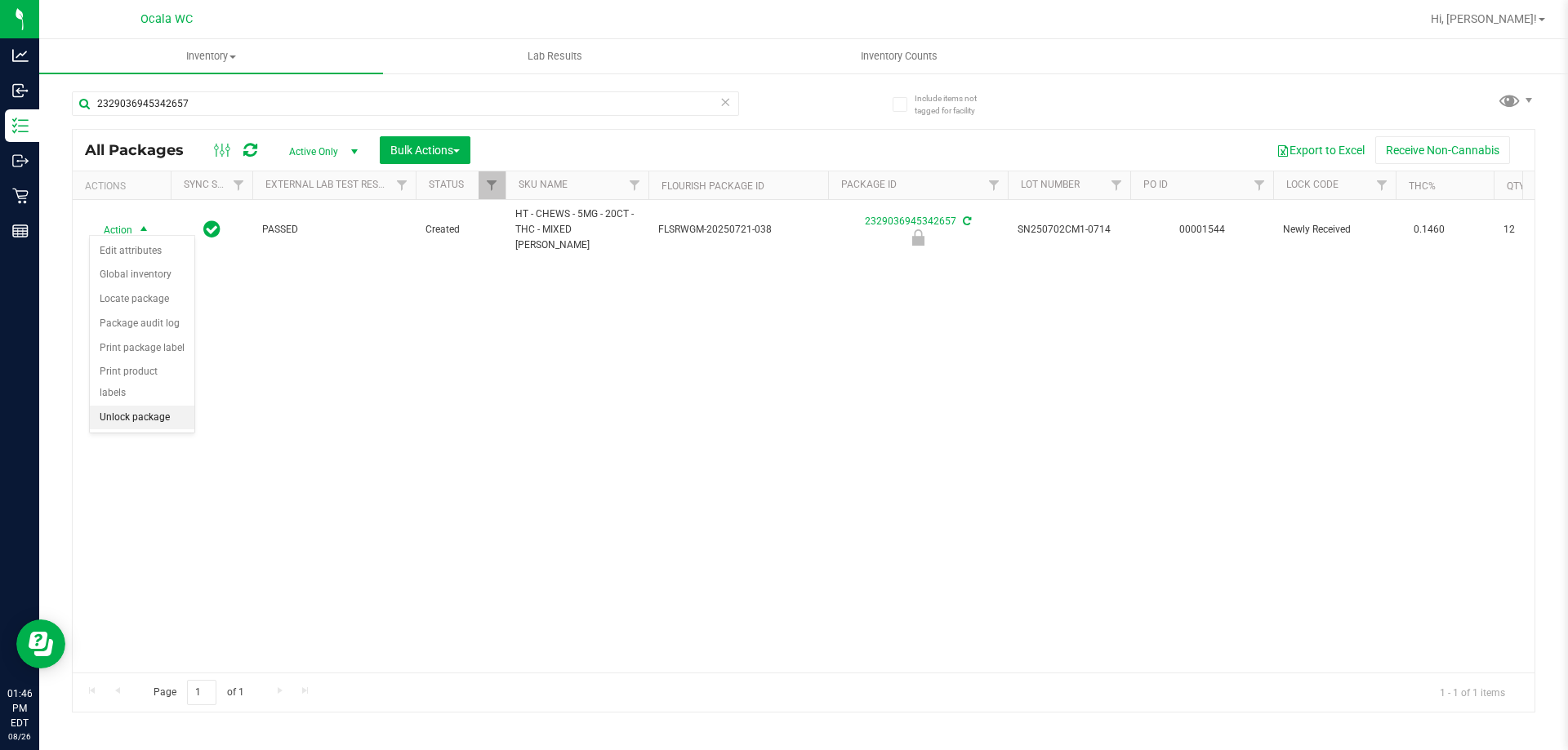
click at [124, 406] on li "Unlock package" at bounding box center [141, 417] width 104 height 24
drag, startPoint x: 731, startPoint y: 431, endPoint x: 693, endPoint y: 357, distance: 83.2
click at [731, 430] on div "Action Action Adjust qty Create package Edit attributes Global inventory Locate…" at bounding box center [804, 437] width 1462 height 473
